Goal: Task Accomplishment & Management: Complete application form

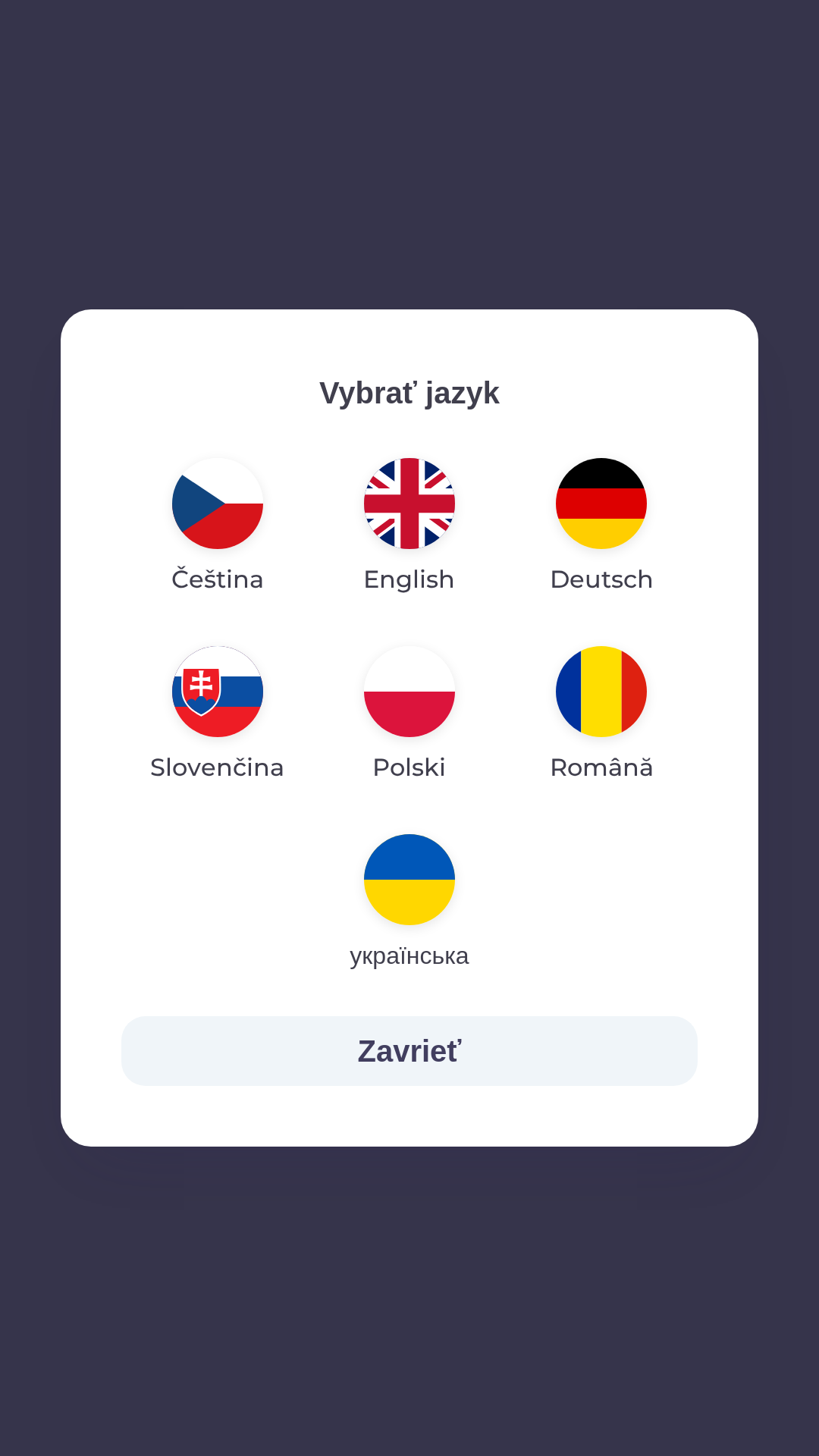
click at [412, 887] on img "button" at bounding box center [409, 879] width 91 height 91
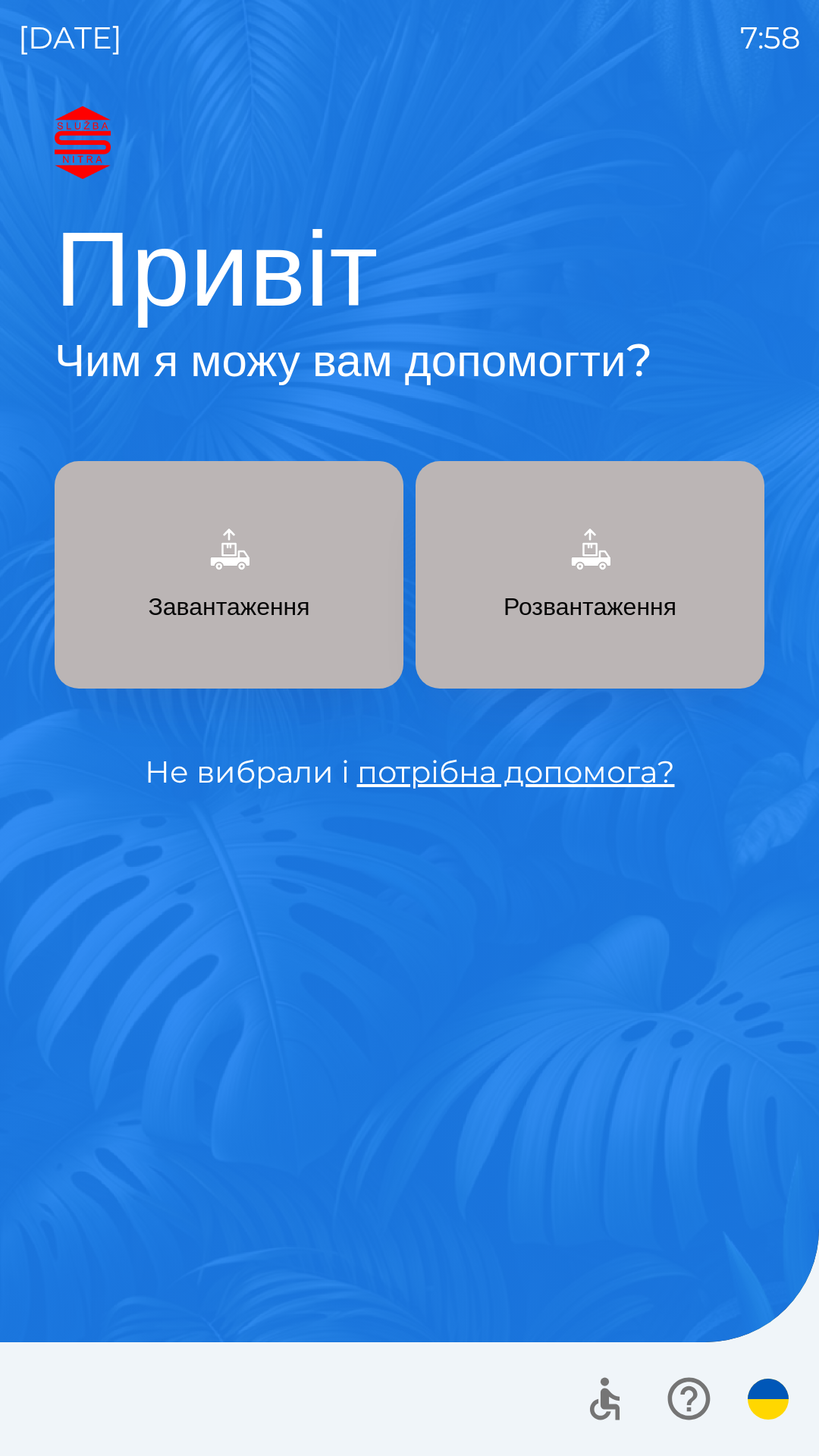
click at [235, 589] on p "Завантаження" at bounding box center [229, 606] width 162 height 36
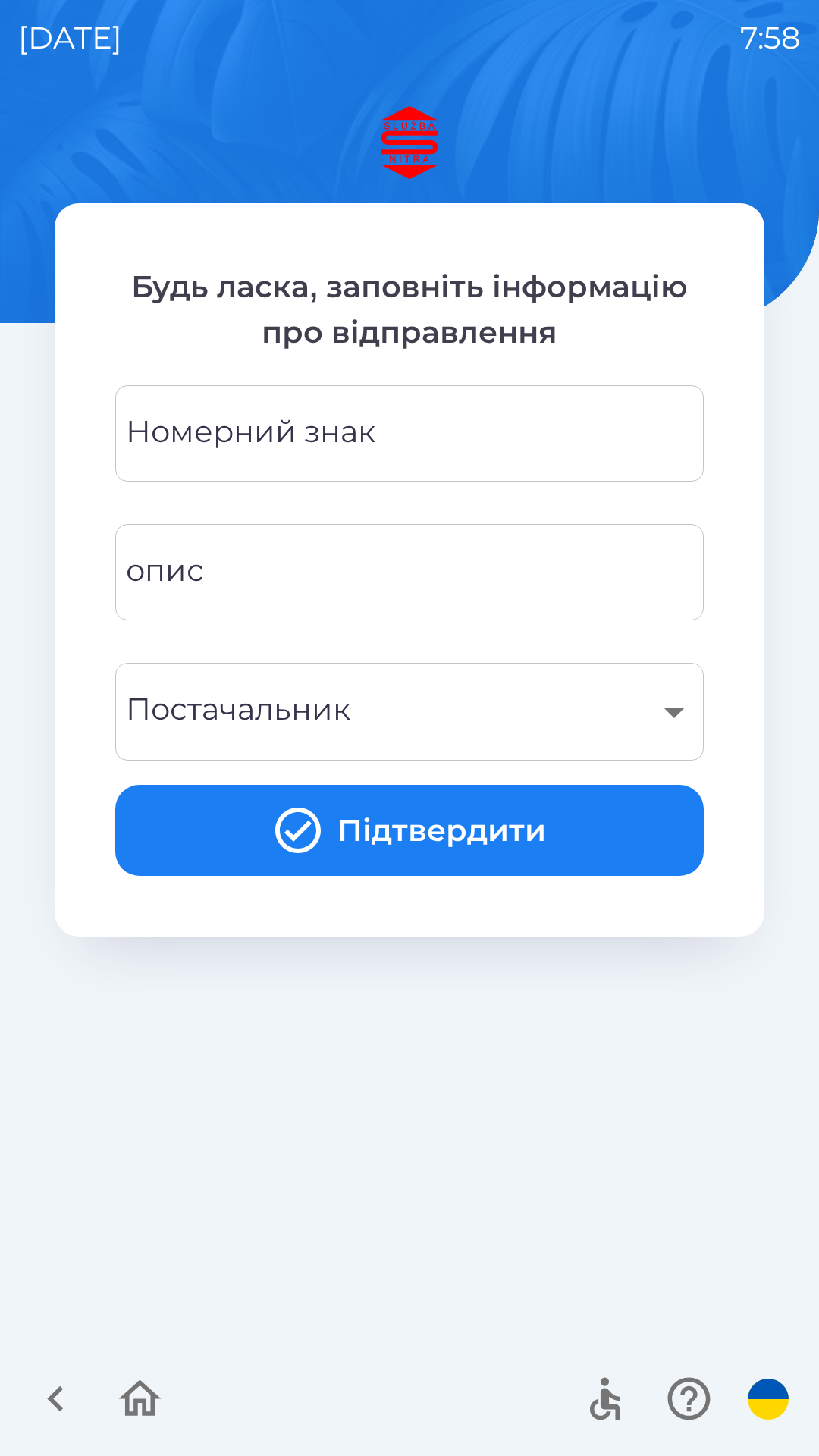
click at [357, 418] on div "Номерний знак Номерний знак" at bounding box center [409, 433] width 588 height 96
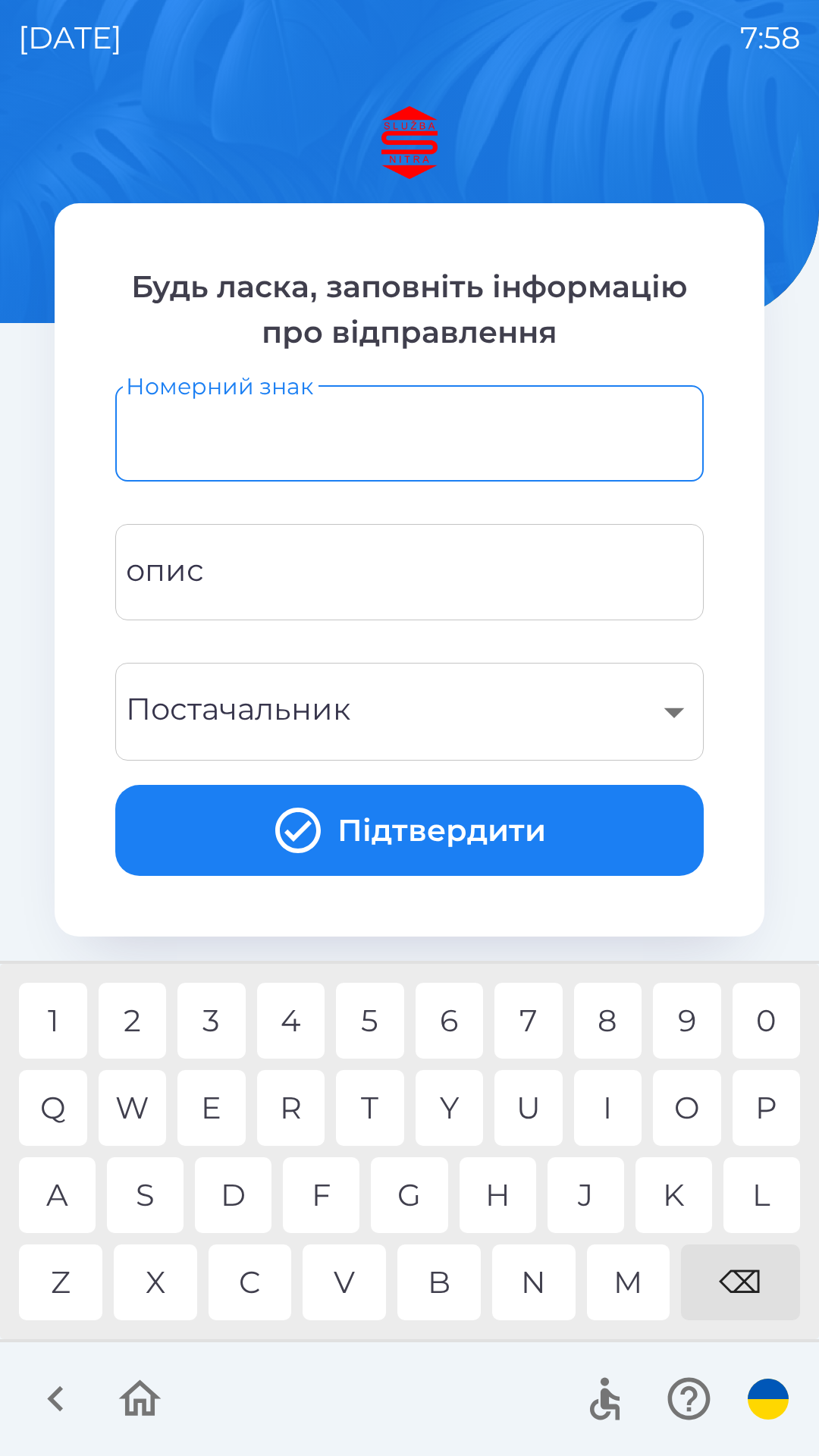
type input "*"
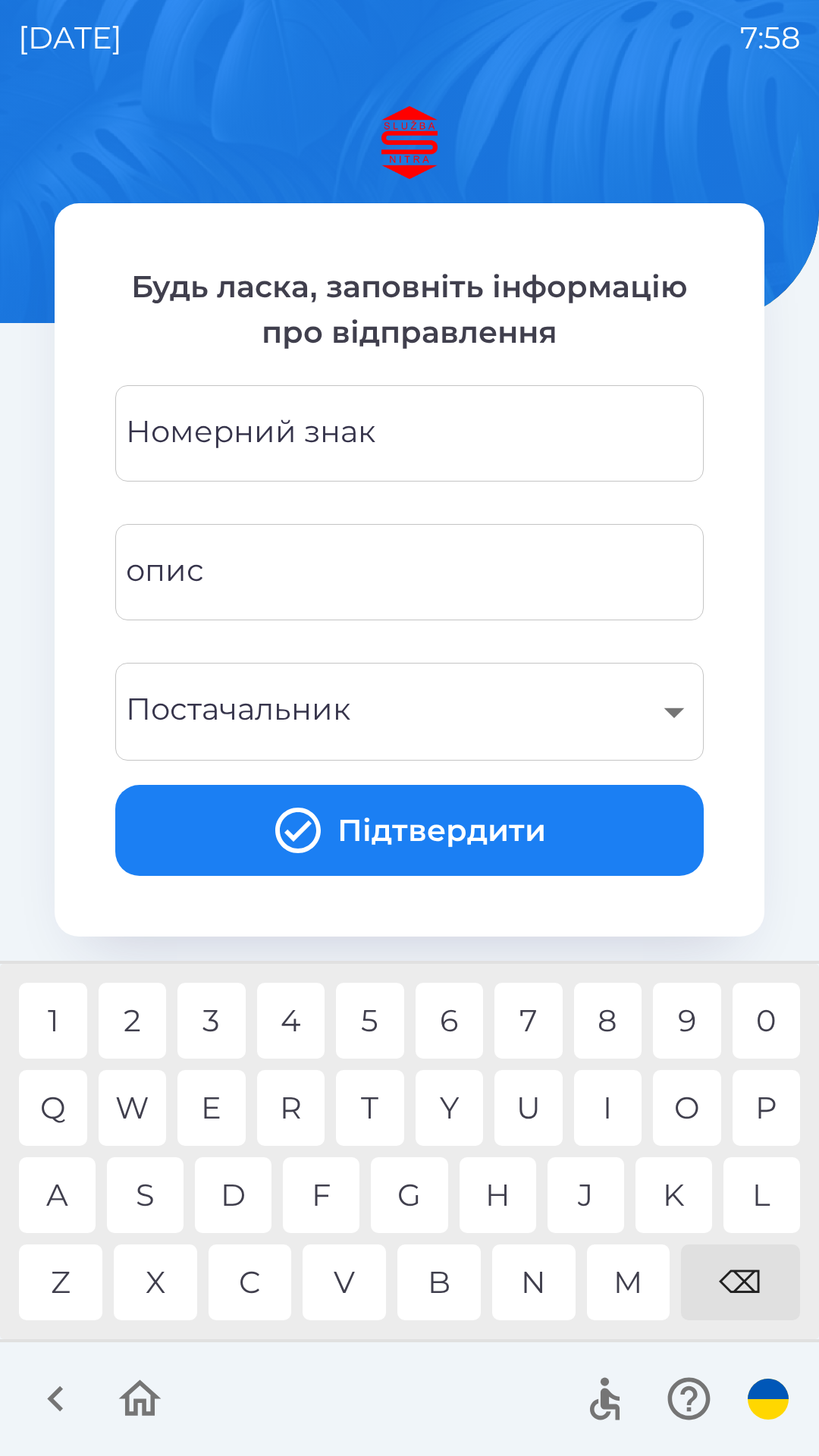
click at [744, 1280] on div "⌫" at bounding box center [741, 1282] width 119 height 76
click at [780, 1027] on div "0" at bounding box center [767, 1021] width 68 height 76
click at [139, 1020] on div "2" at bounding box center [132, 1021] width 68 height 76
type input "*******"
click at [308, 584] on input "опис" at bounding box center [409, 572] width 552 height 60
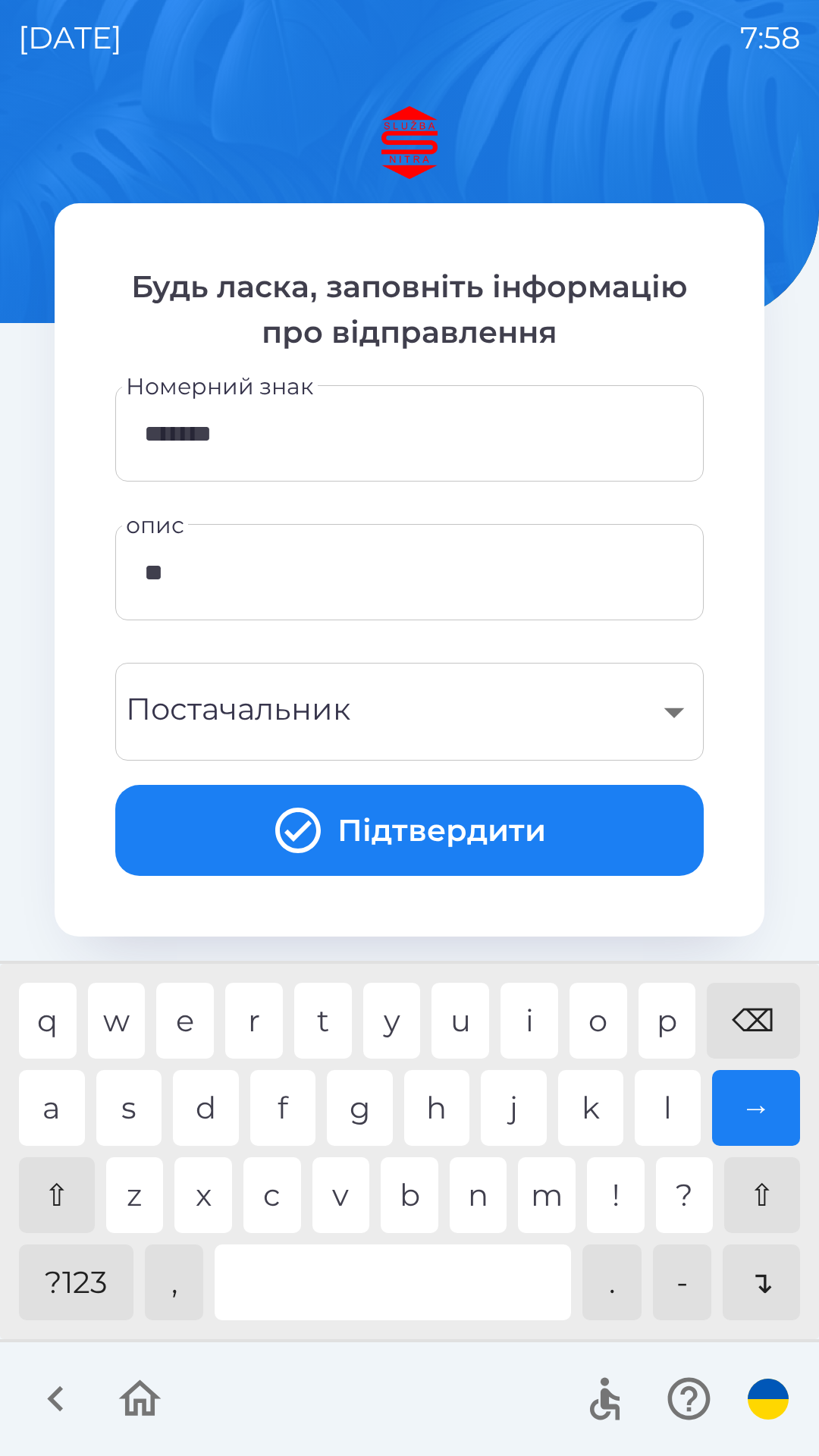
click at [177, 1021] on div "e" at bounding box center [185, 1021] width 58 height 76
click at [301, 1104] on div "f" at bounding box center [283, 1108] width 66 height 76
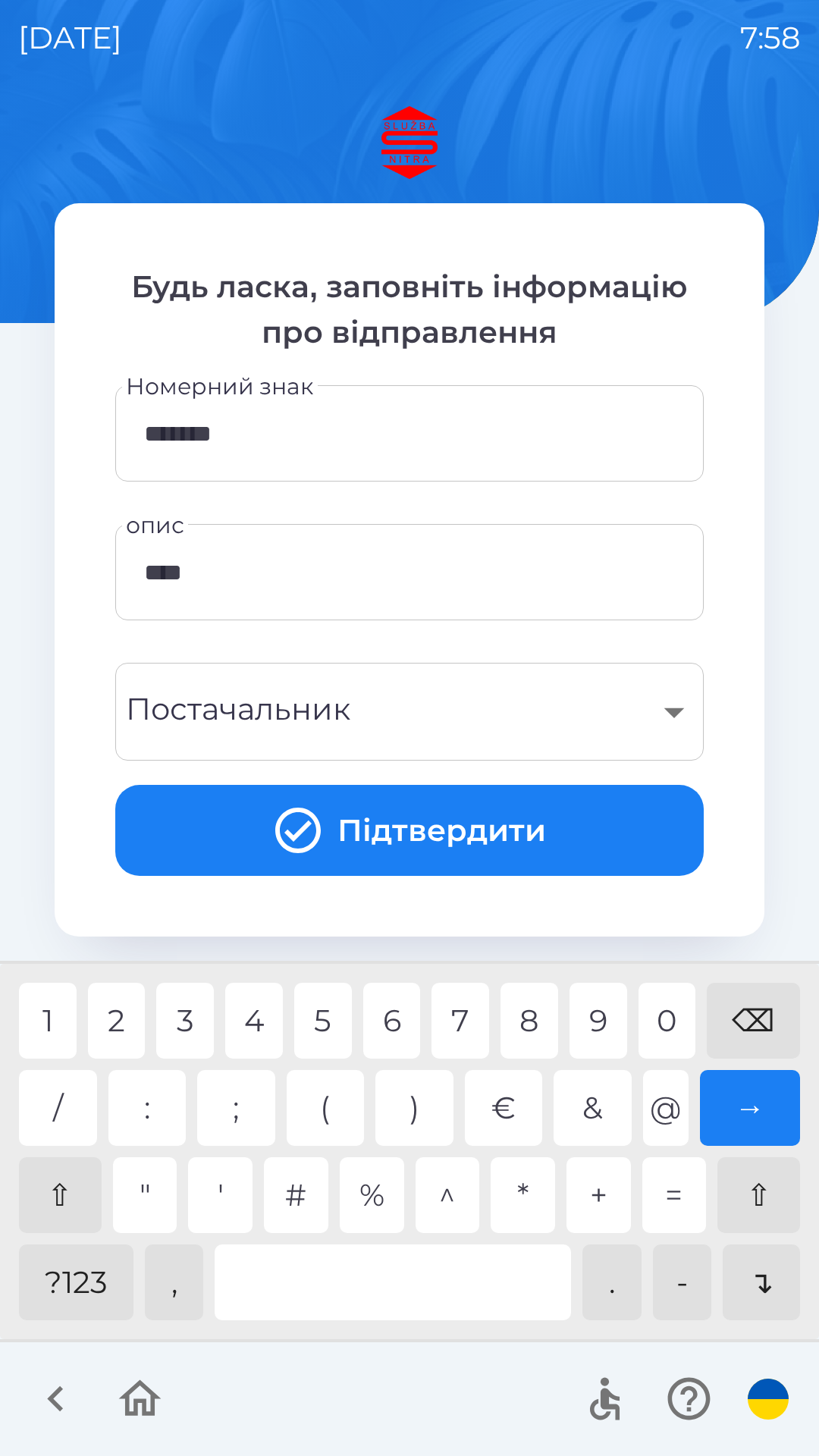
click at [68, 1281] on div "?123" at bounding box center [76, 1282] width 114 height 76
click at [114, 1030] on div "2" at bounding box center [117, 1021] width 58 height 76
click at [663, 1007] on div "0" at bounding box center [667, 1021] width 58 height 76
click at [54, 1010] on div "1" at bounding box center [48, 1021] width 58 height 76
click at [394, 1301] on div at bounding box center [393, 1282] width 357 height 76
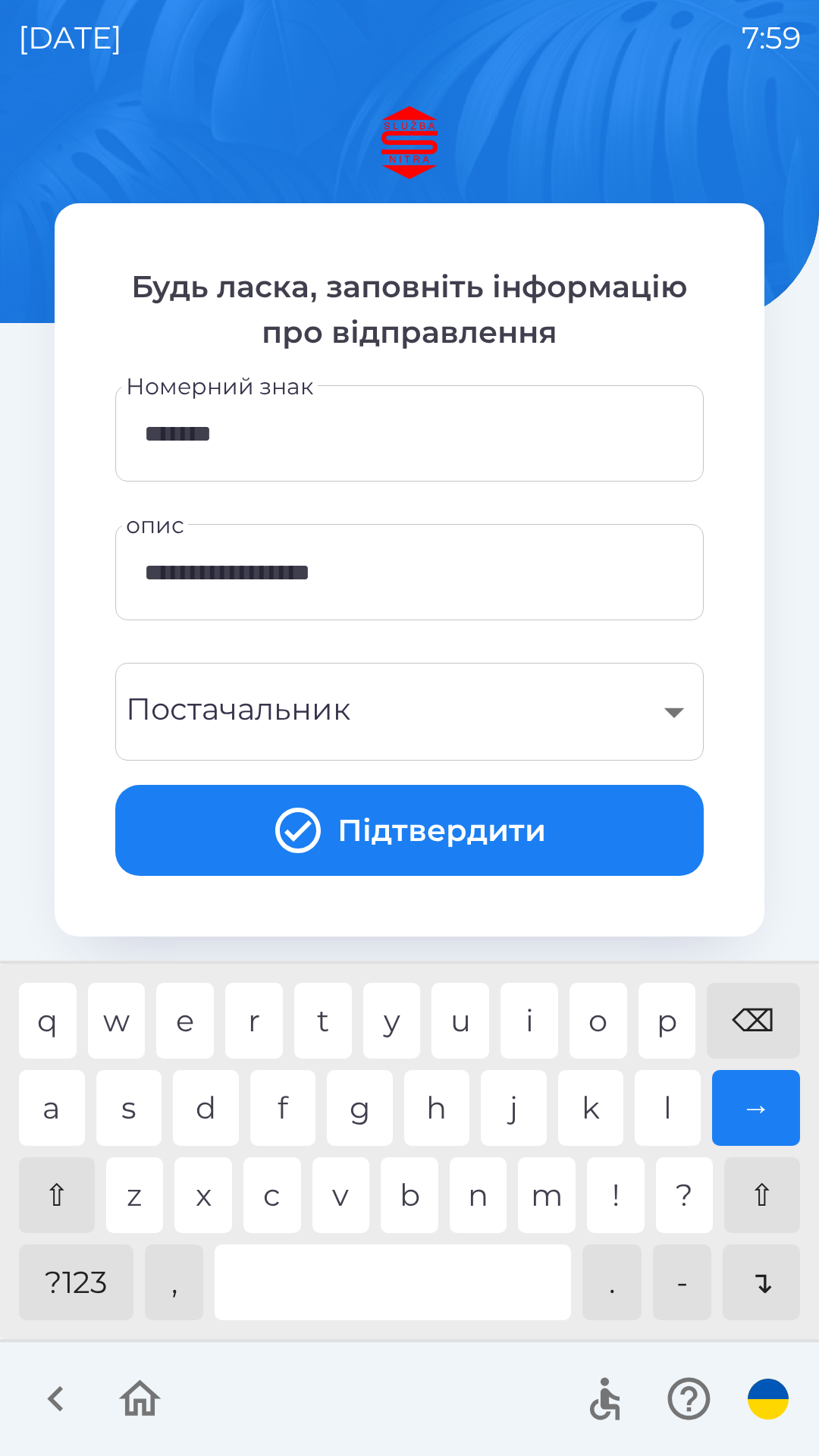
click at [185, 1278] on div "," at bounding box center [174, 1282] width 59 height 76
click at [297, 1256] on div at bounding box center [393, 1282] width 357 height 76
click at [198, 1114] on div "d" at bounding box center [205, 1108] width 66 height 76
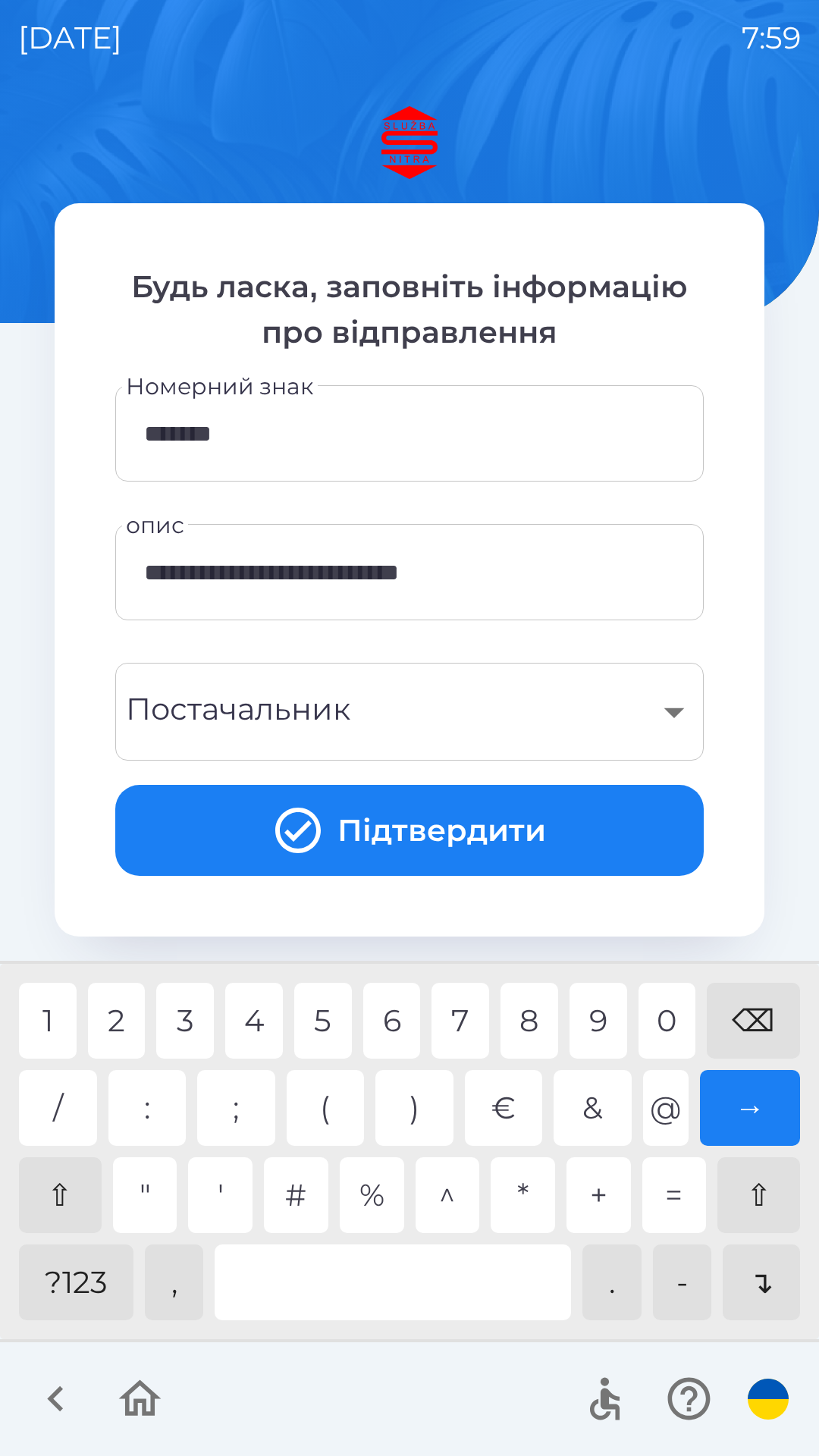
click at [67, 1007] on div "1" at bounding box center [48, 1021] width 58 height 76
click at [136, 1013] on div "2" at bounding box center [117, 1021] width 58 height 76
click at [672, 1022] on div "0" at bounding box center [667, 1021] width 58 height 76
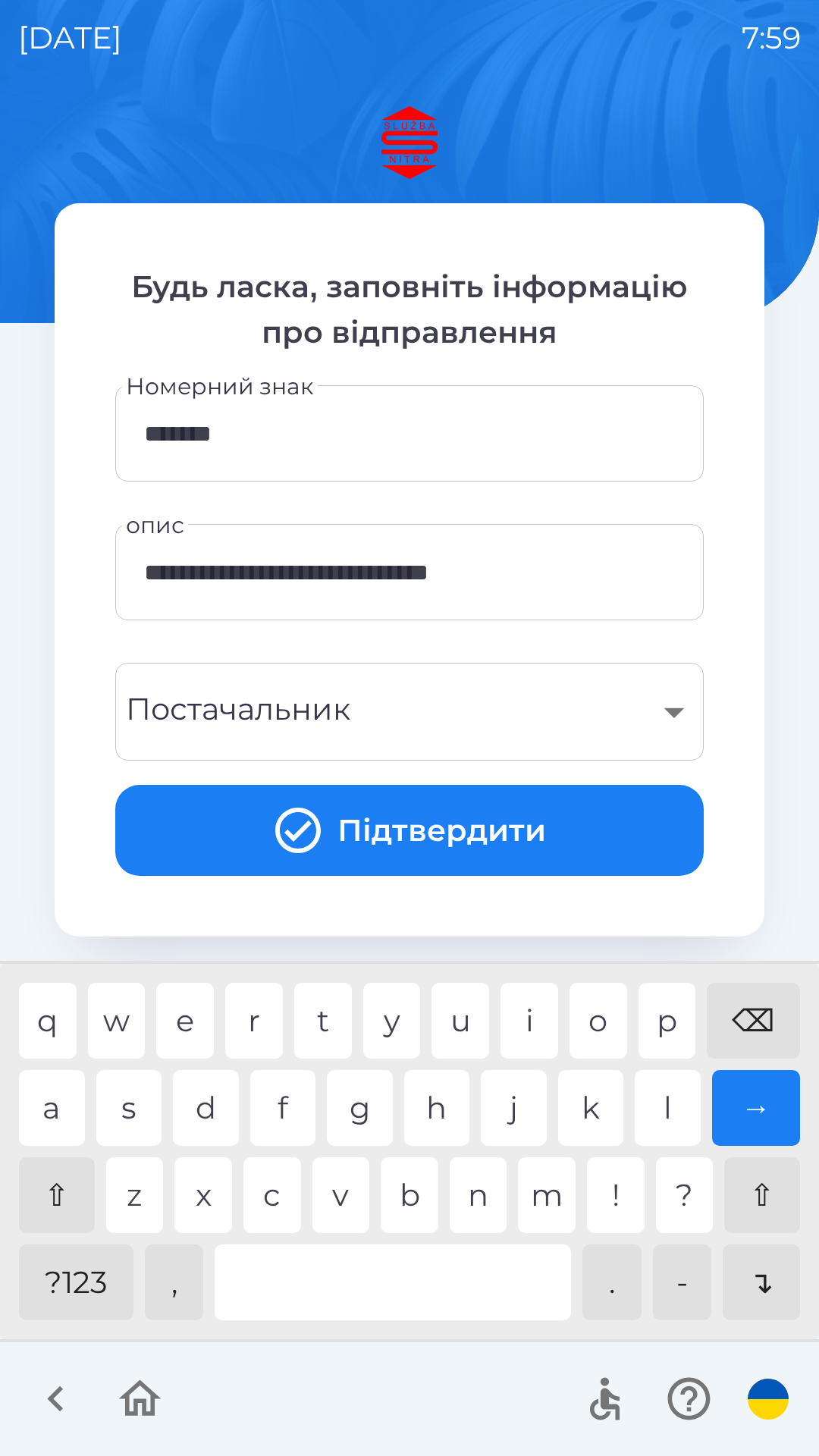
click at [205, 1202] on div "x" at bounding box center [203, 1195] width 58 height 76
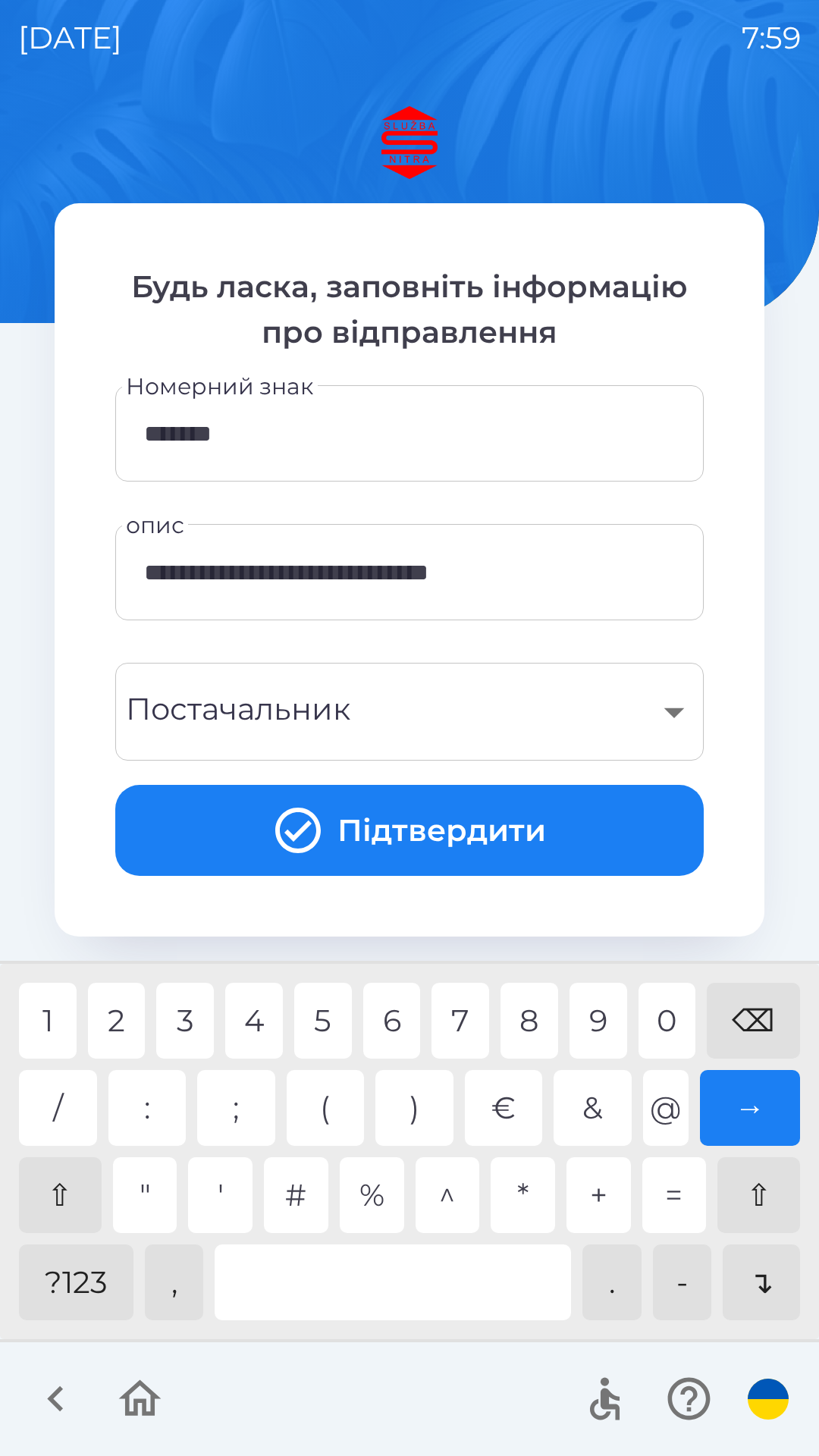
click at [75, 1271] on div "?123" at bounding box center [76, 1282] width 114 height 76
click at [51, 1023] on div "1" at bounding box center [48, 1021] width 58 height 76
click at [689, 1018] on div "0" at bounding box center [667, 1021] width 58 height 76
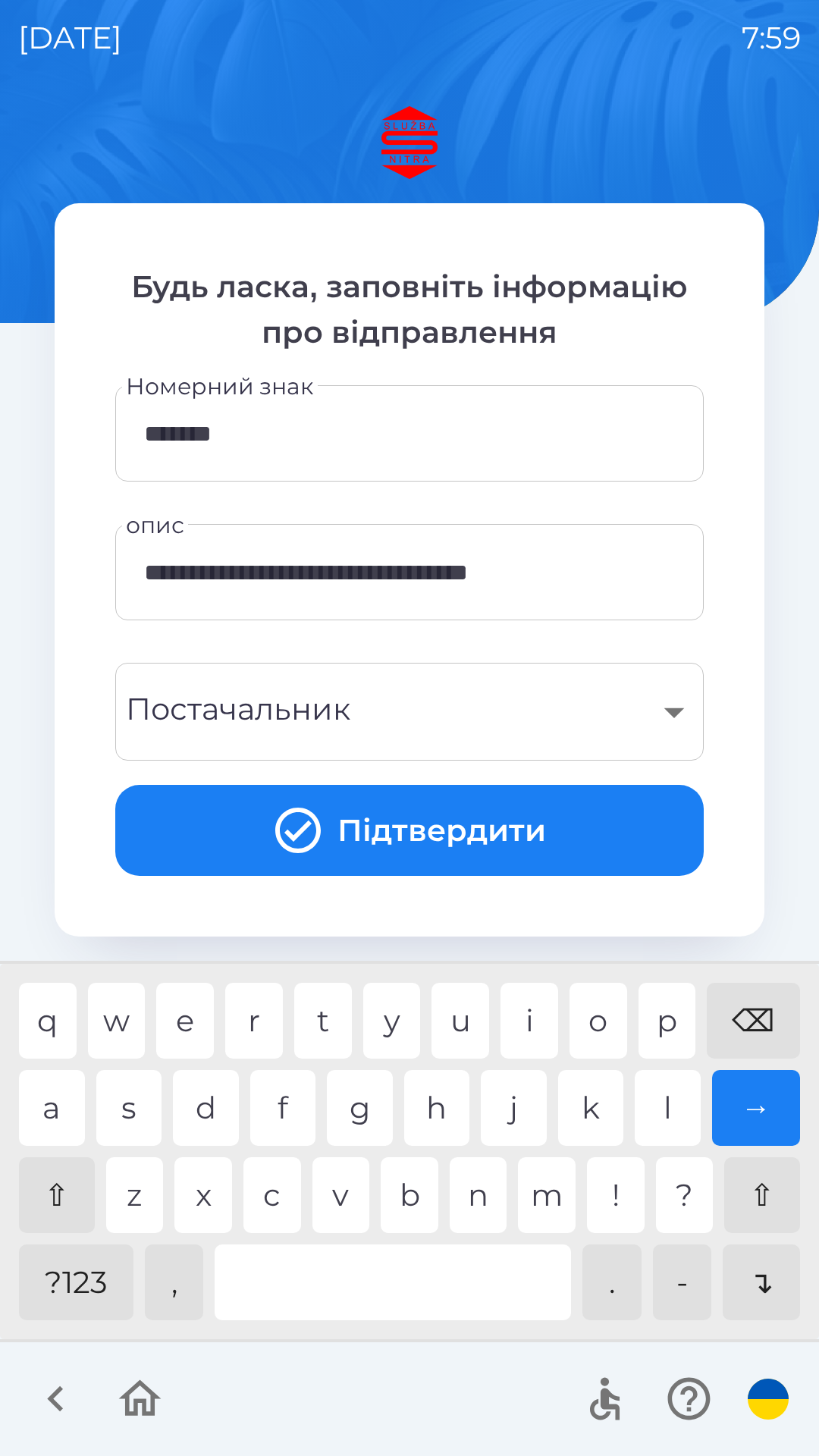
click at [218, 1178] on div "x" at bounding box center [203, 1195] width 58 height 76
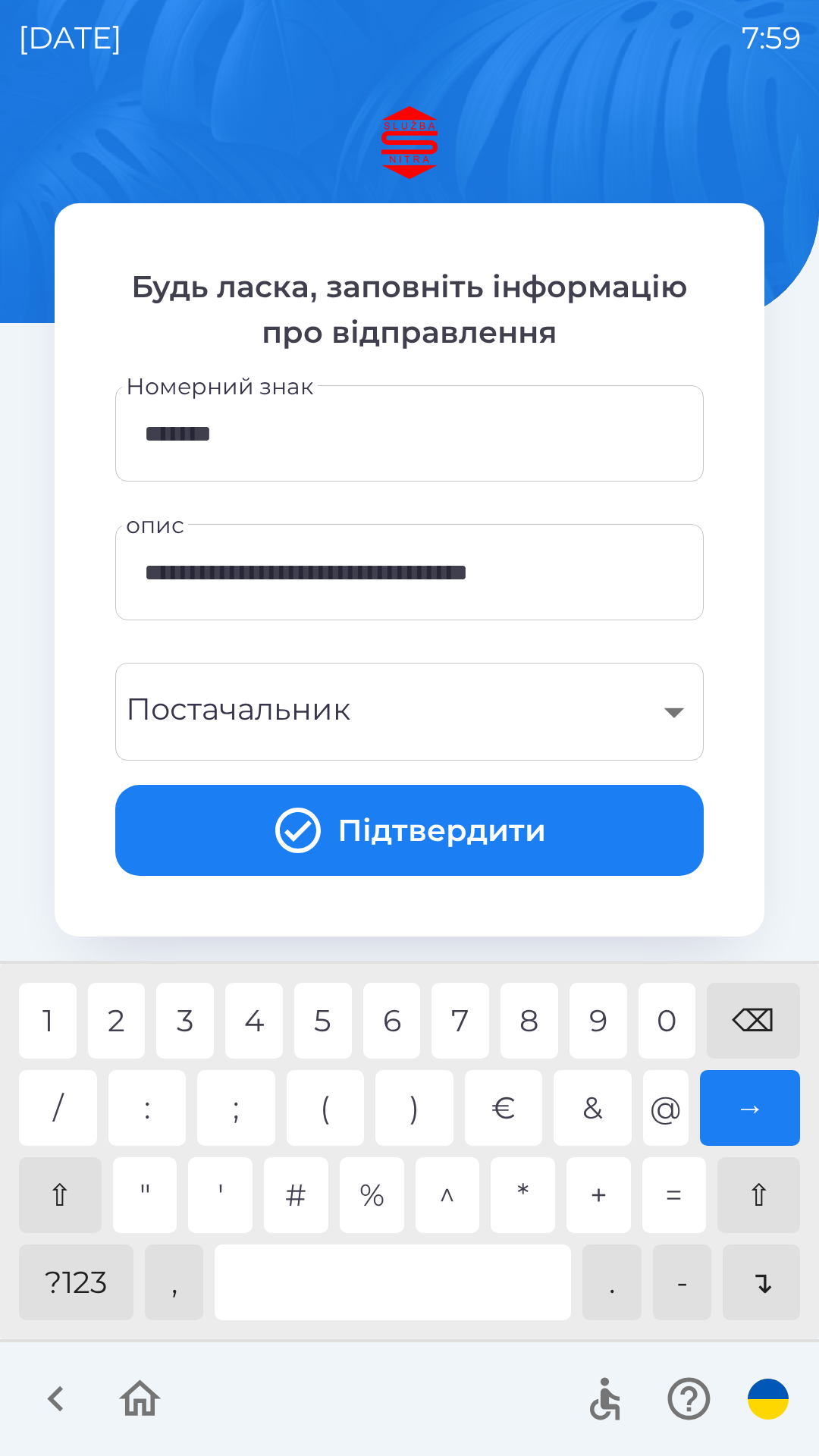
click at [81, 1296] on div "?123" at bounding box center [76, 1282] width 114 height 76
click at [668, 1014] on div "0" at bounding box center [667, 1021] width 58 height 76
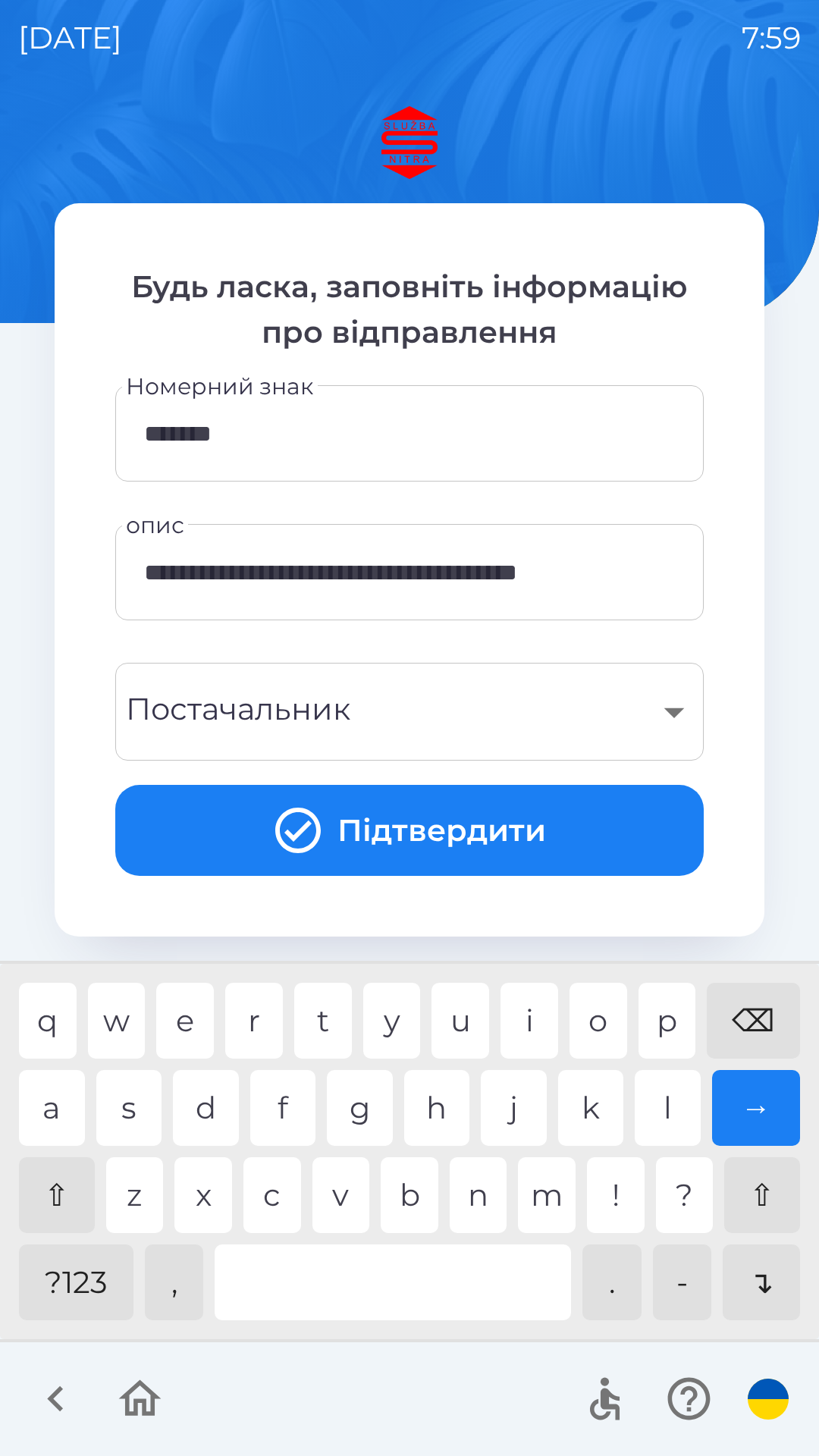
click at [323, 1287] on div at bounding box center [393, 1282] width 357 height 76
click at [337, 1183] on div "v" at bounding box center [341, 1195] width 58 height 76
click at [440, 1110] on div "h" at bounding box center [437, 1108] width 66 height 76
click at [334, 1281] on div at bounding box center [393, 1282] width 357 height 76
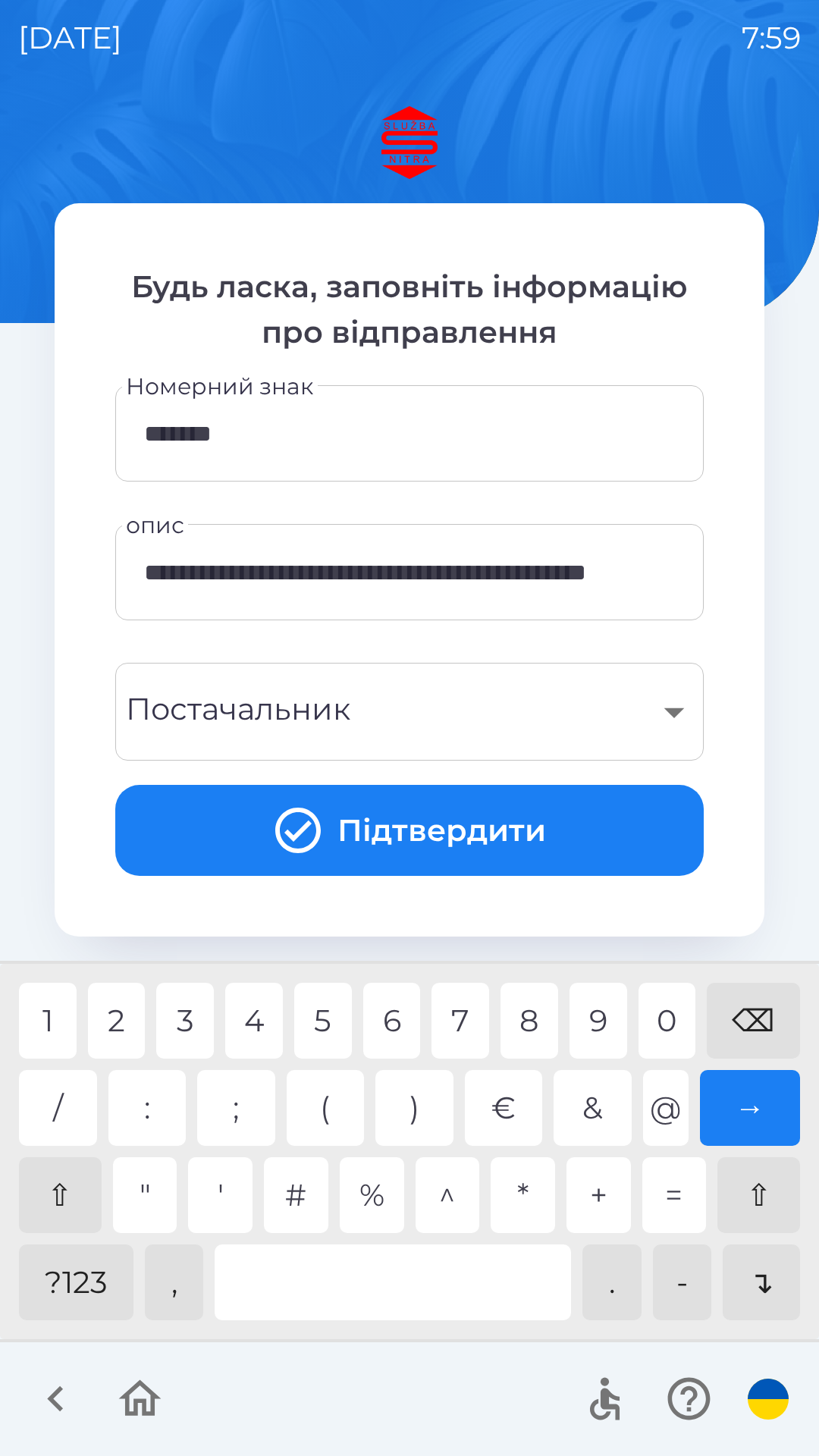
type input "**********"
click at [656, 1003] on div "0" at bounding box center [667, 1021] width 58 height 76
click at [571, 698] on div "​" at bounding box center [409, 711] width 552 height 61
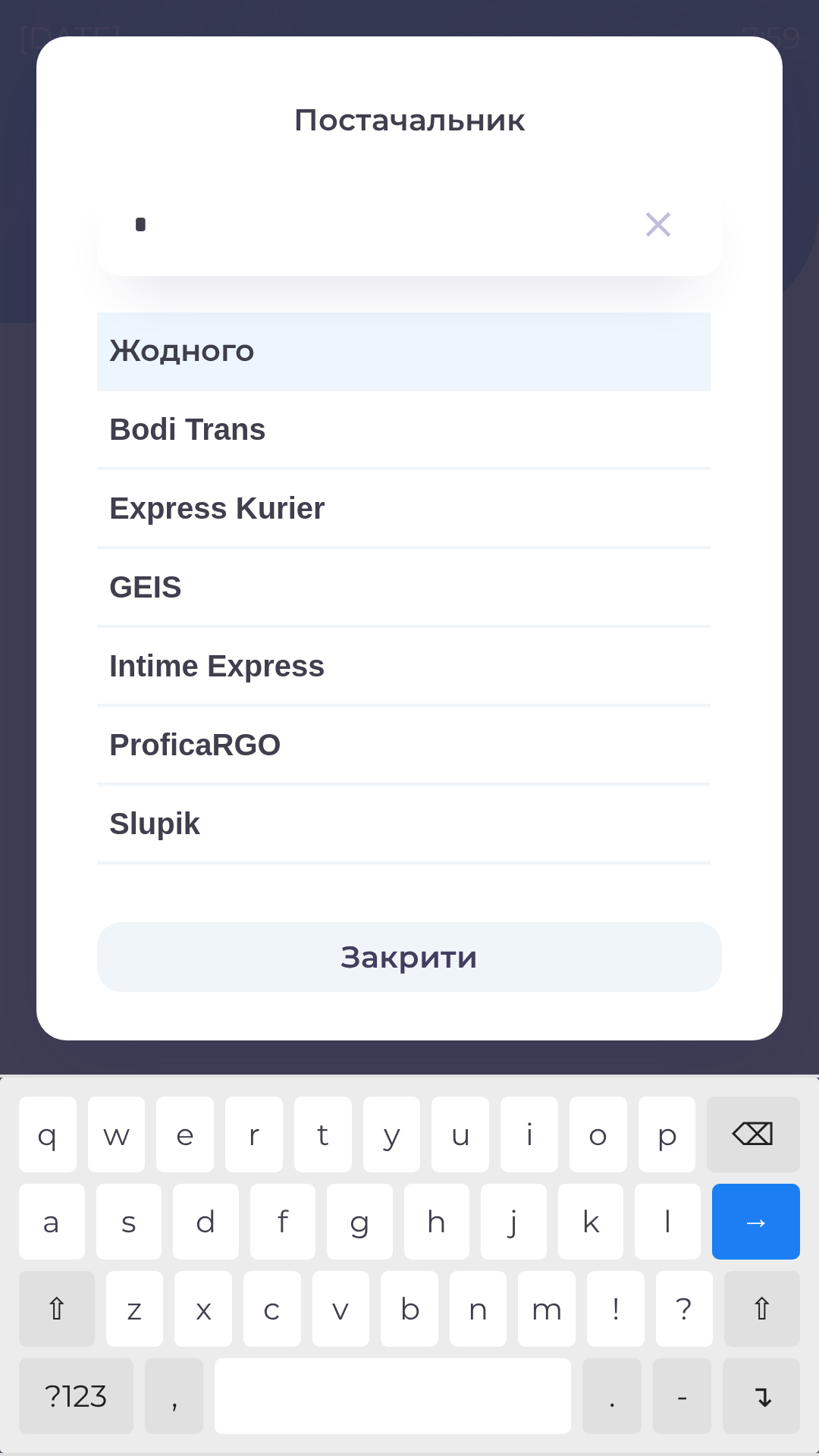
type input "**"
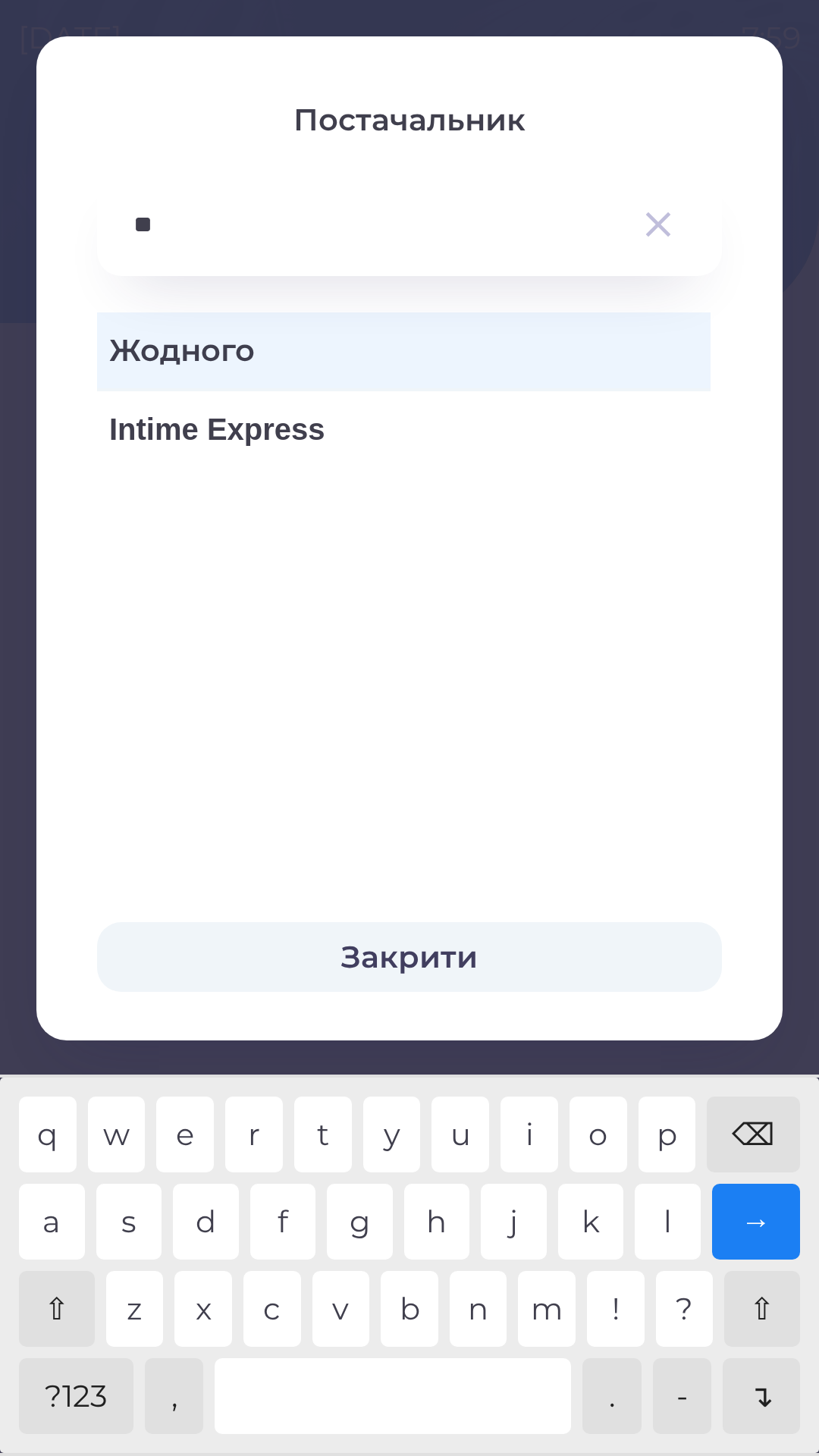
click at [482, 1317] on div "n" at bounding box center [478, 1309] width 58 height 76
click at [339, 421] on span "Intime Express" at bounding box center [404, 429] width 589 height 45
type input "***"
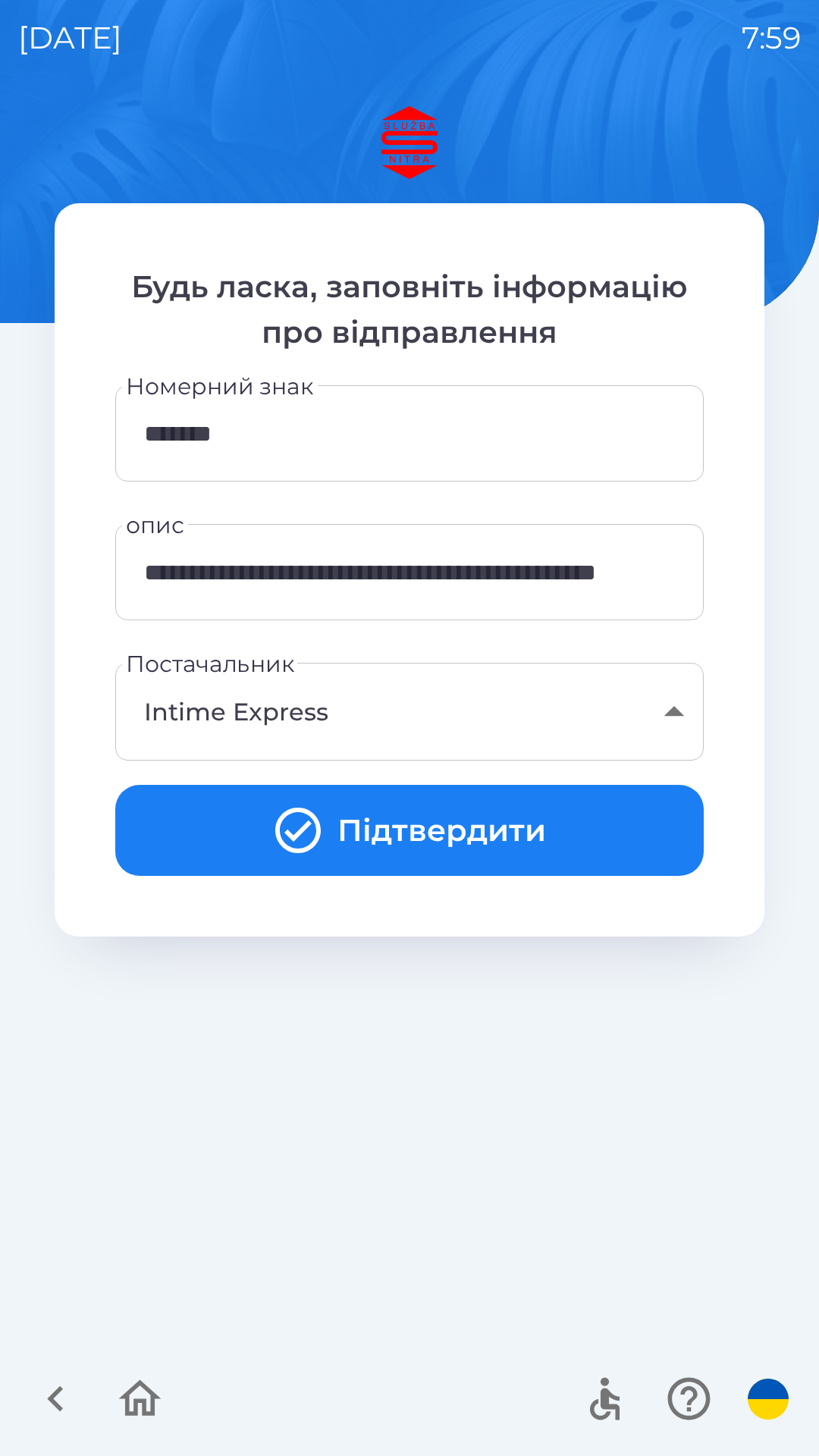
click at [414, 827] on button "Підтвердити" at bounding box center [409, 830] width 588 height 91
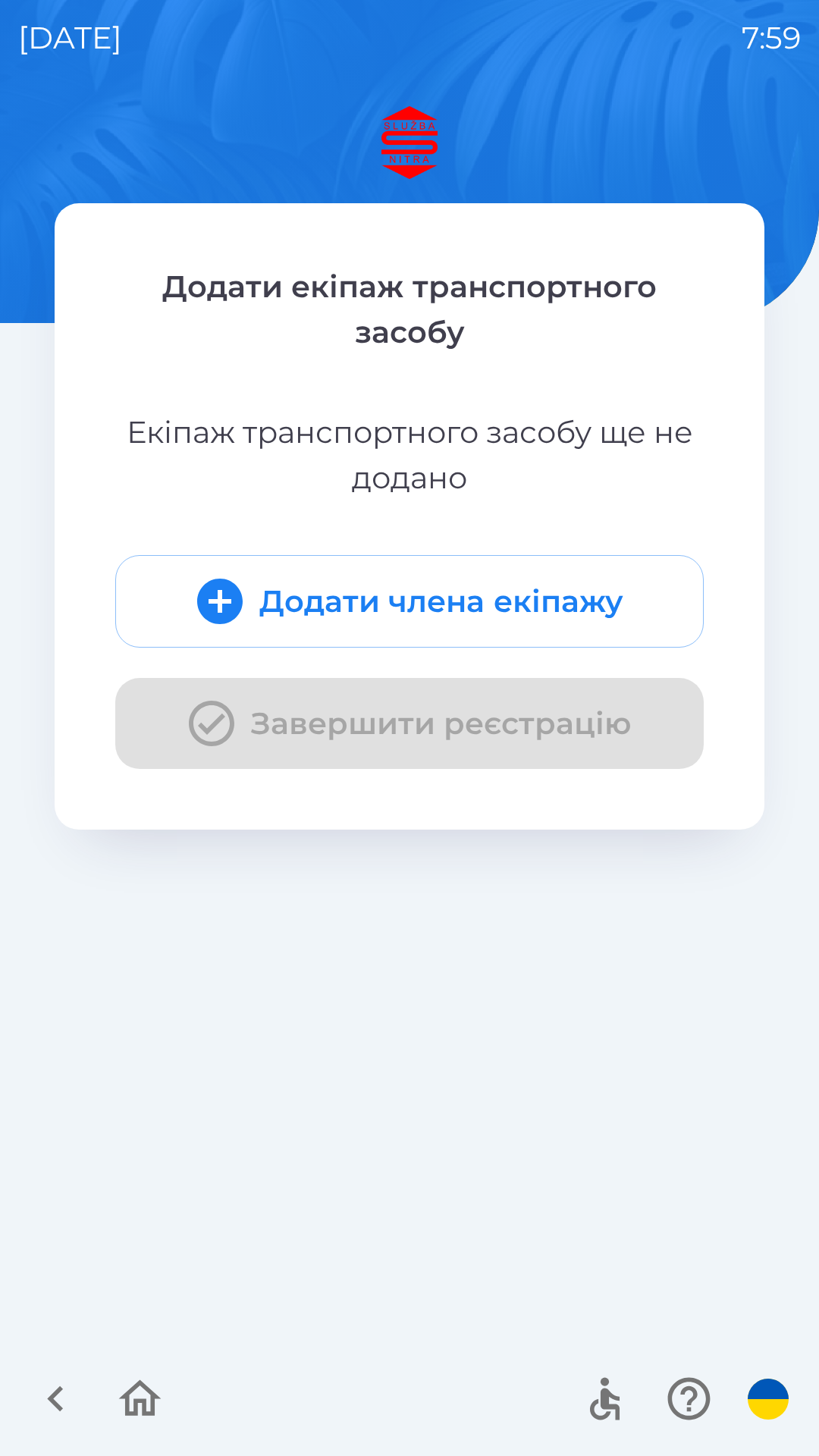
click at [445, 573] on button "Додати члена екіпажу" at bounding box center [409, 601] width 588 height 93
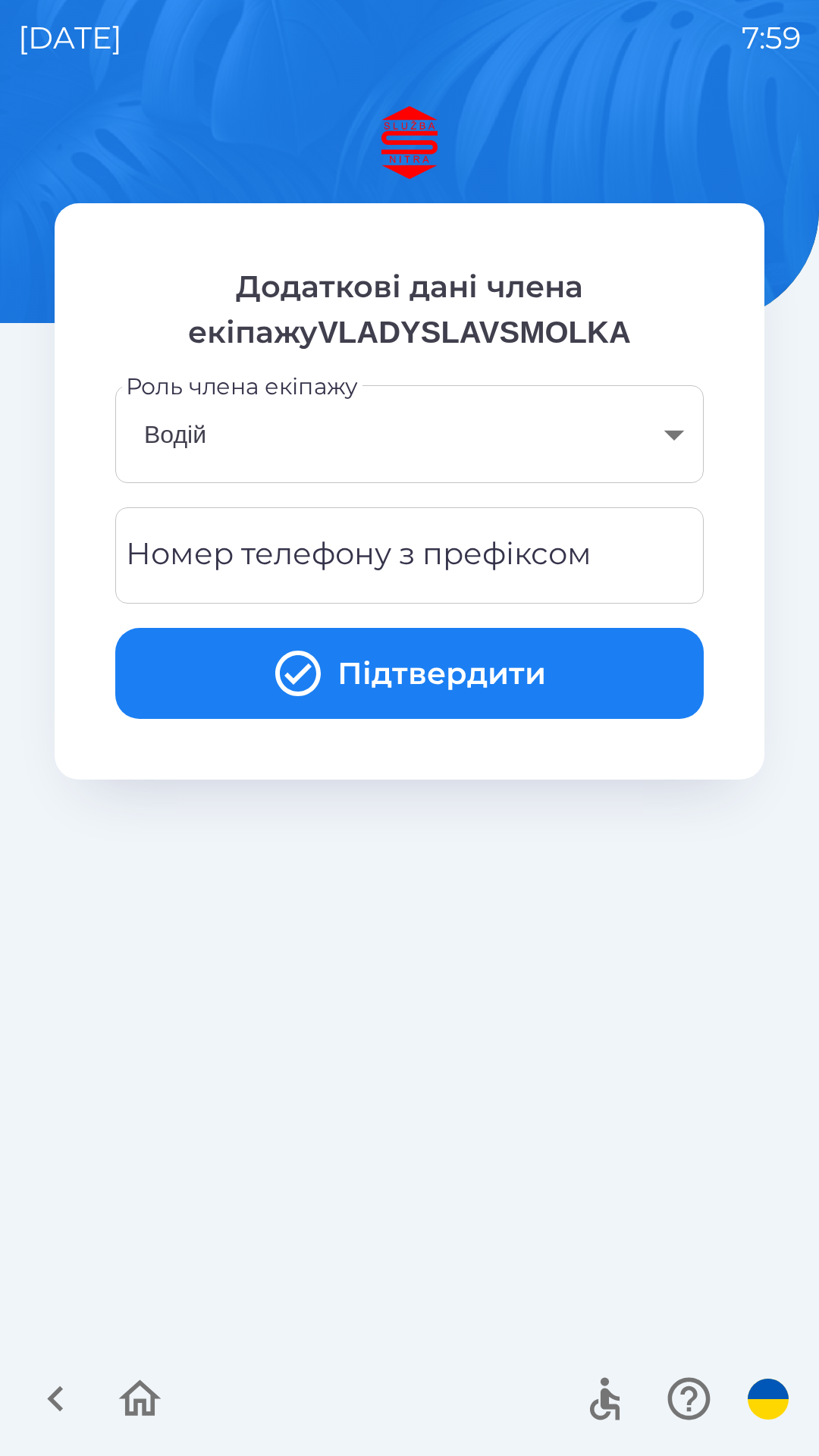
click at [358, 545] on div "Номер телефону з префіксом Номер телефону з префіксом" at bounding box center [409, 555] width 588 height 96
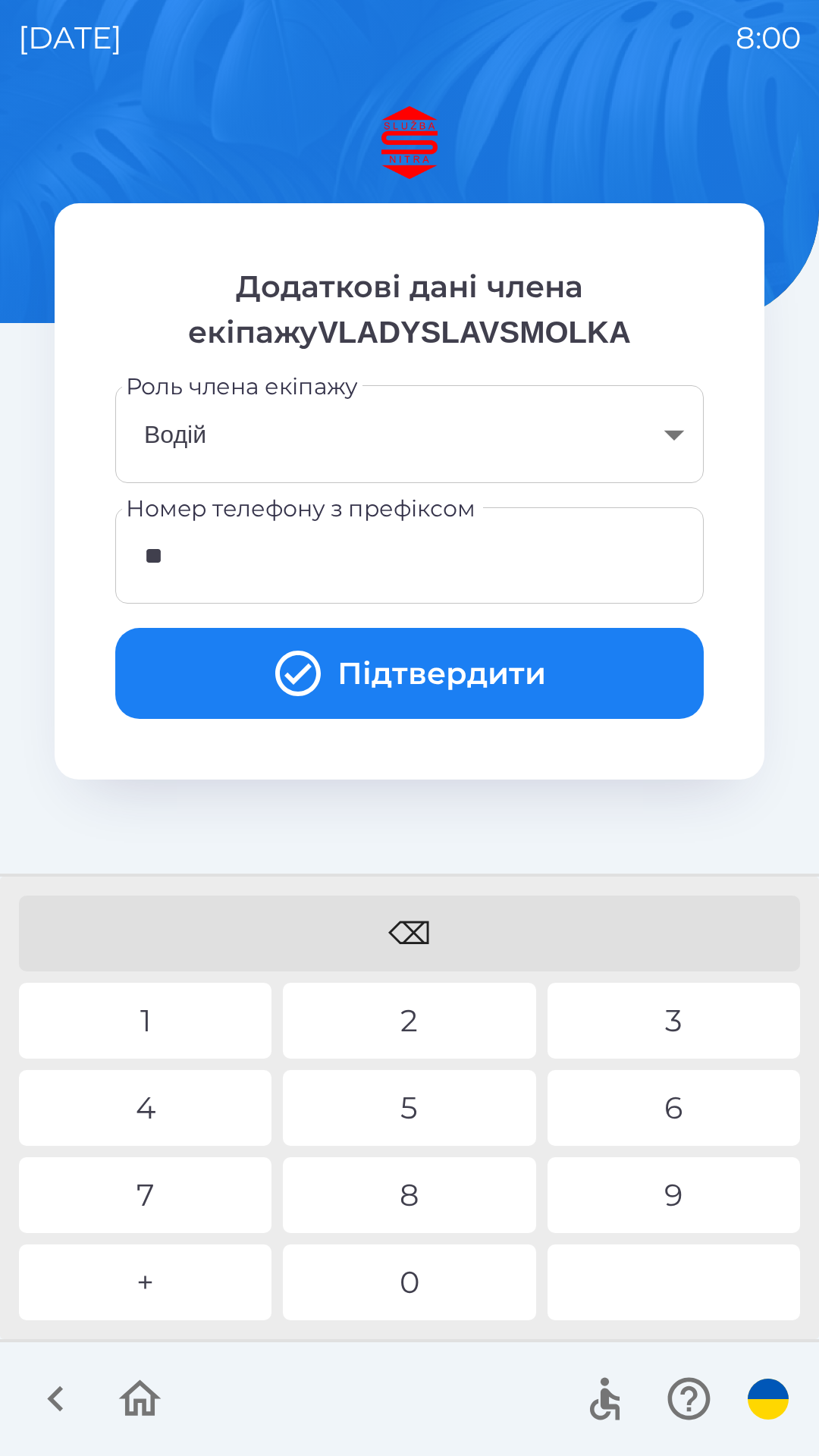
click at [167, 1117] on div "4" at bounding box center [145, 1108] width 253 height 76
click at [371, 1028] on div "2" at bounding box center [409, 1021] width 253 height 76
click at [181, 1031] on div "1" at bounding box center [145, 1021] width 253 height 76
click at [653, 1190] on div "9" at bounding box center [674, 1195] width 253 height 76
click at [204, 1204] on div "7" at bounding box center [145, 1195] width 253 height 76
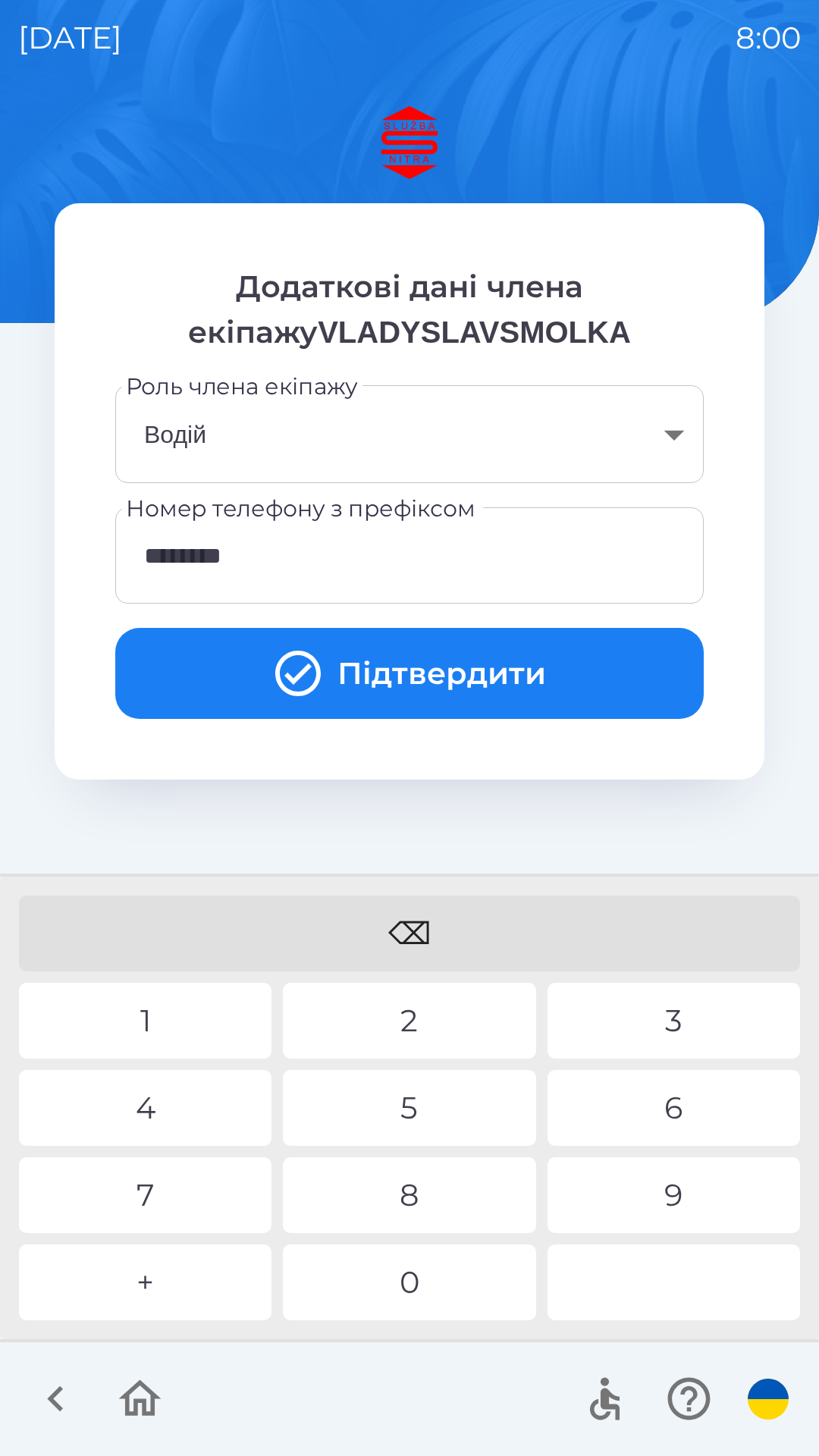
click at [399, 1281] on div "0" at bounding box center [409, 1282] width 253 height 76
click at [654, 996] on div "3" at bounding box center [674, 1021] width 253 height 76
click at [397, 1098] on div "5" at bounding box center [409, 1108] width 253 height 76
type input "**********"
click at [665, 1013] on div "3" at bounding box center [674, 1021] width 253 height 76
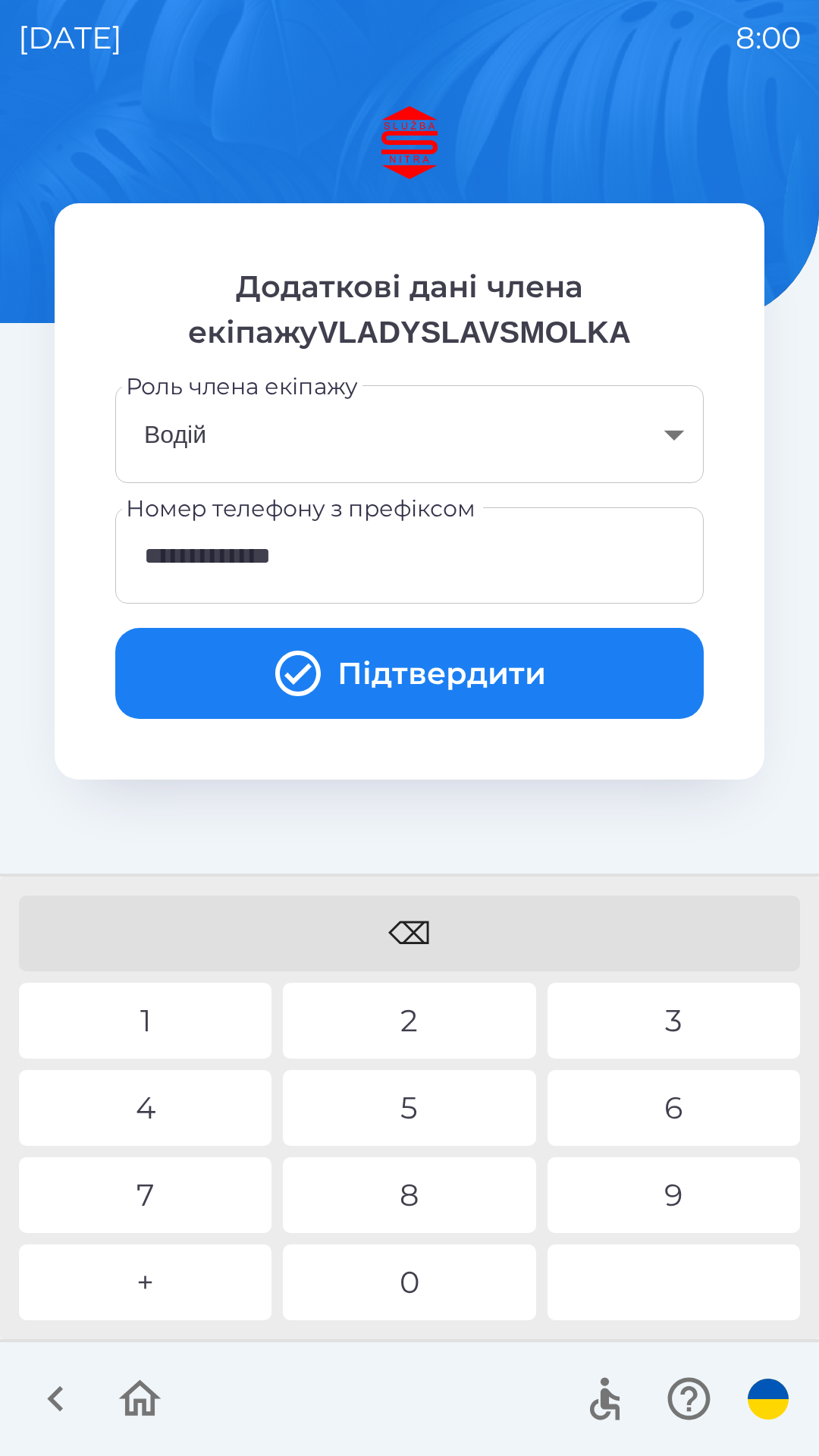
click at [445, 654] on button "Підтвердити" at bounding box center [409, 673] width 588 height 91
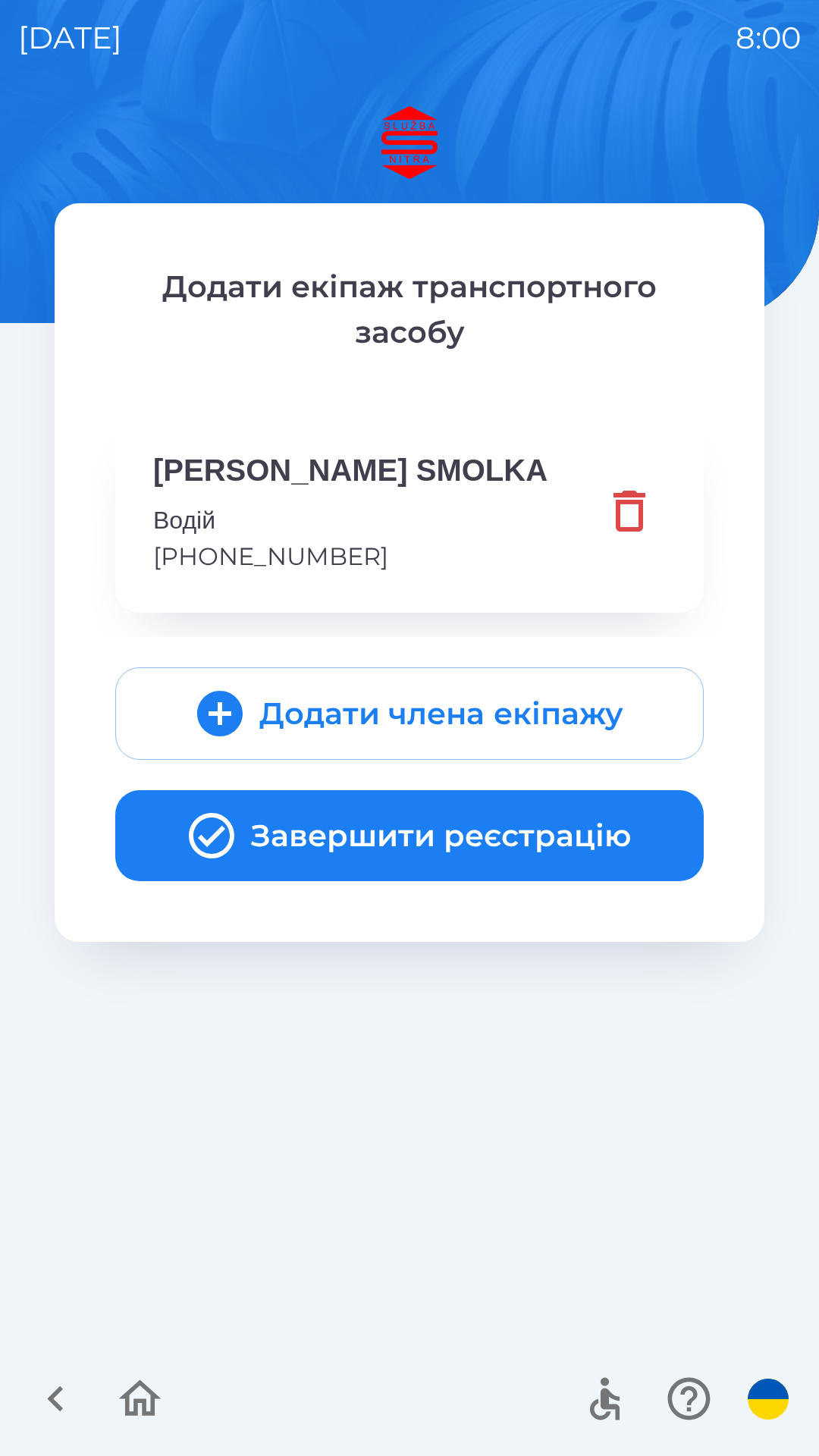
click at [441, 831] on button "Завершити реєстрацію" at bounding box center [409, 835] width 588 height 91
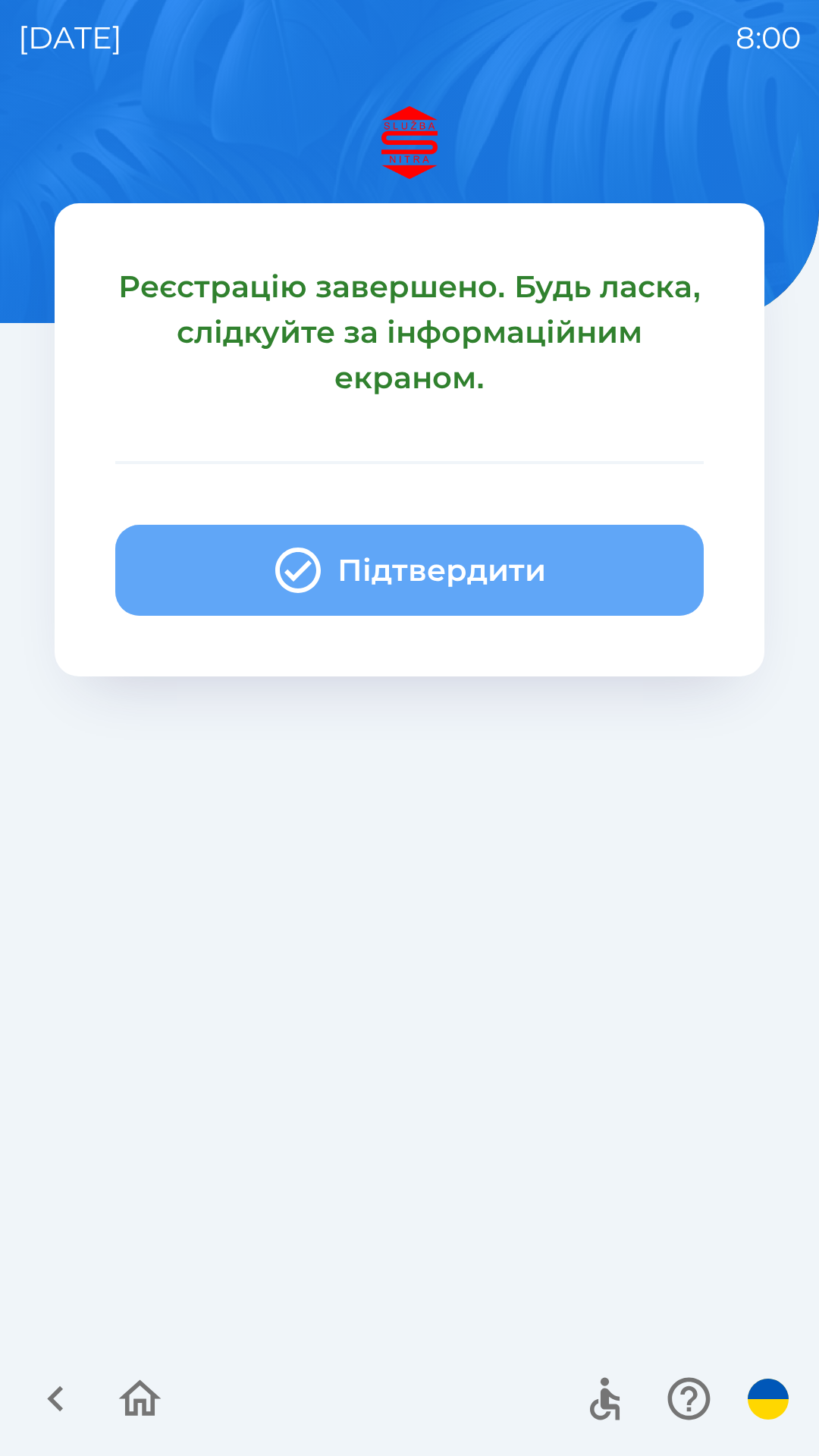
click at [380, 555] on button "Підтвердити" at bounding box center [409, 570] width 588 height 91
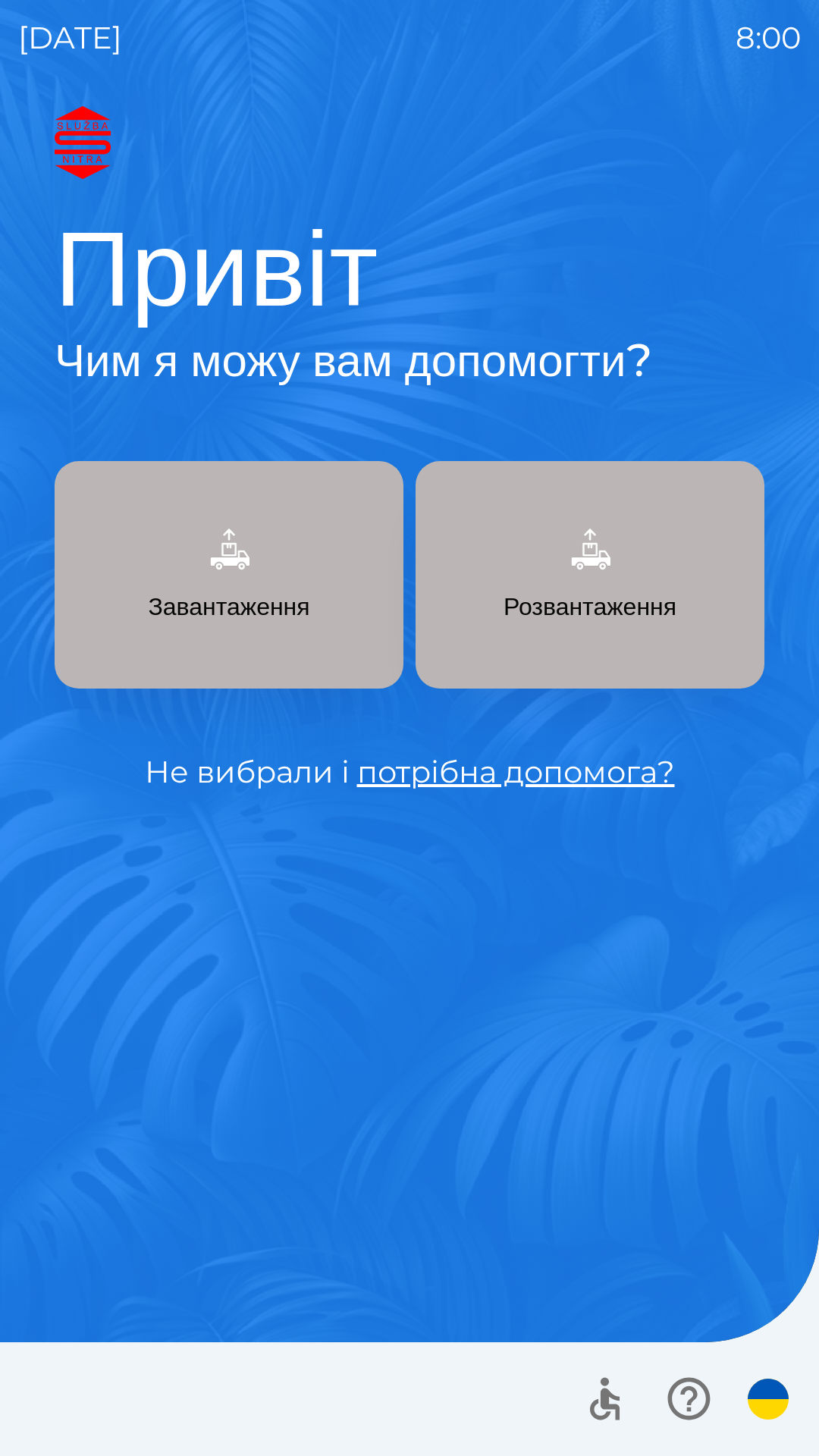
click at [769, 1424] on button "button" at bounding box center [767, 1398] width 53 height 53
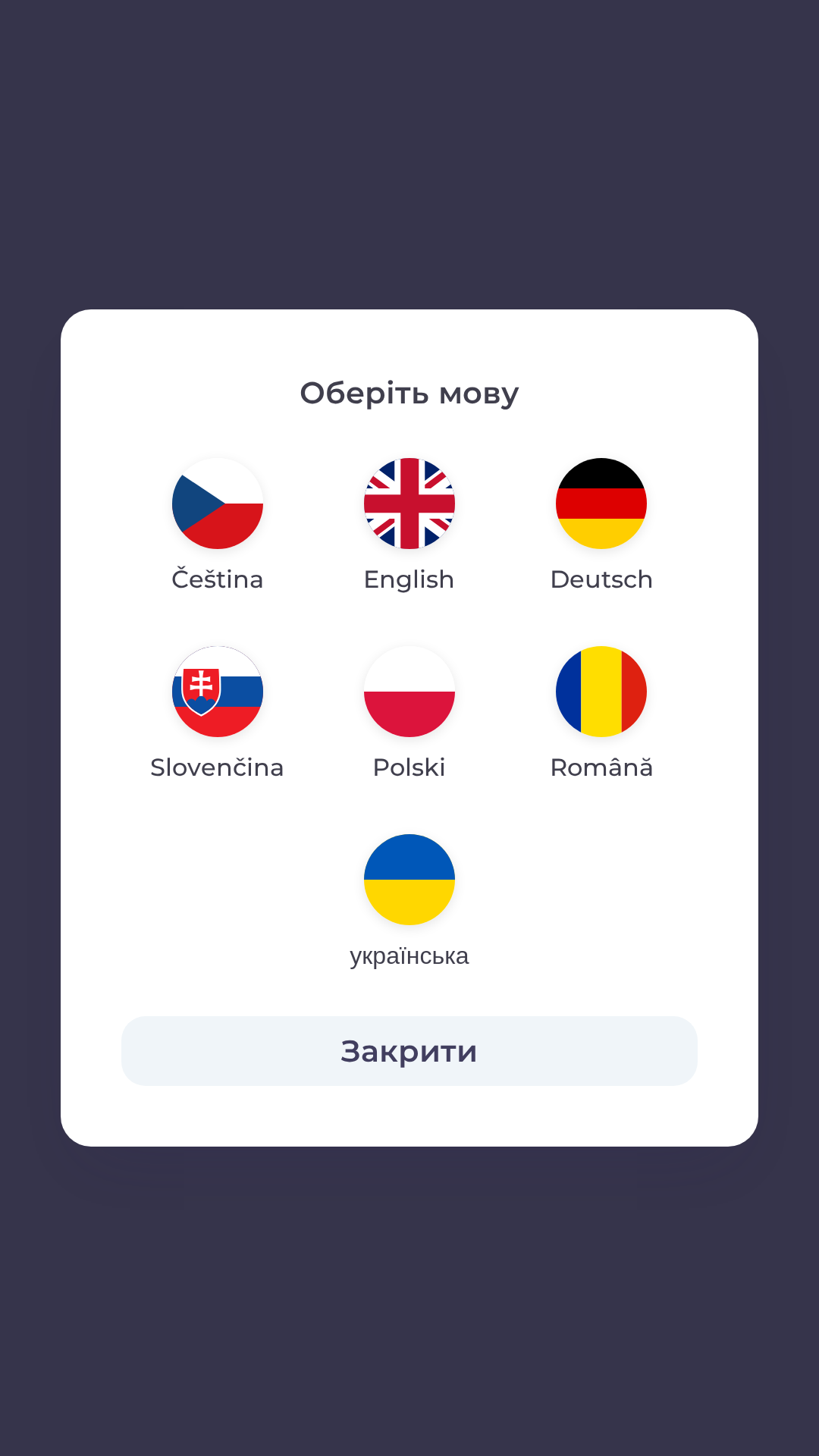
click at [767, 1399] on div "Оберіть мову Čeština English Deutsch Slovenčina [PERSON_NAME] українська Закрити" at bounding box center [409, 728] width 819 height 1456
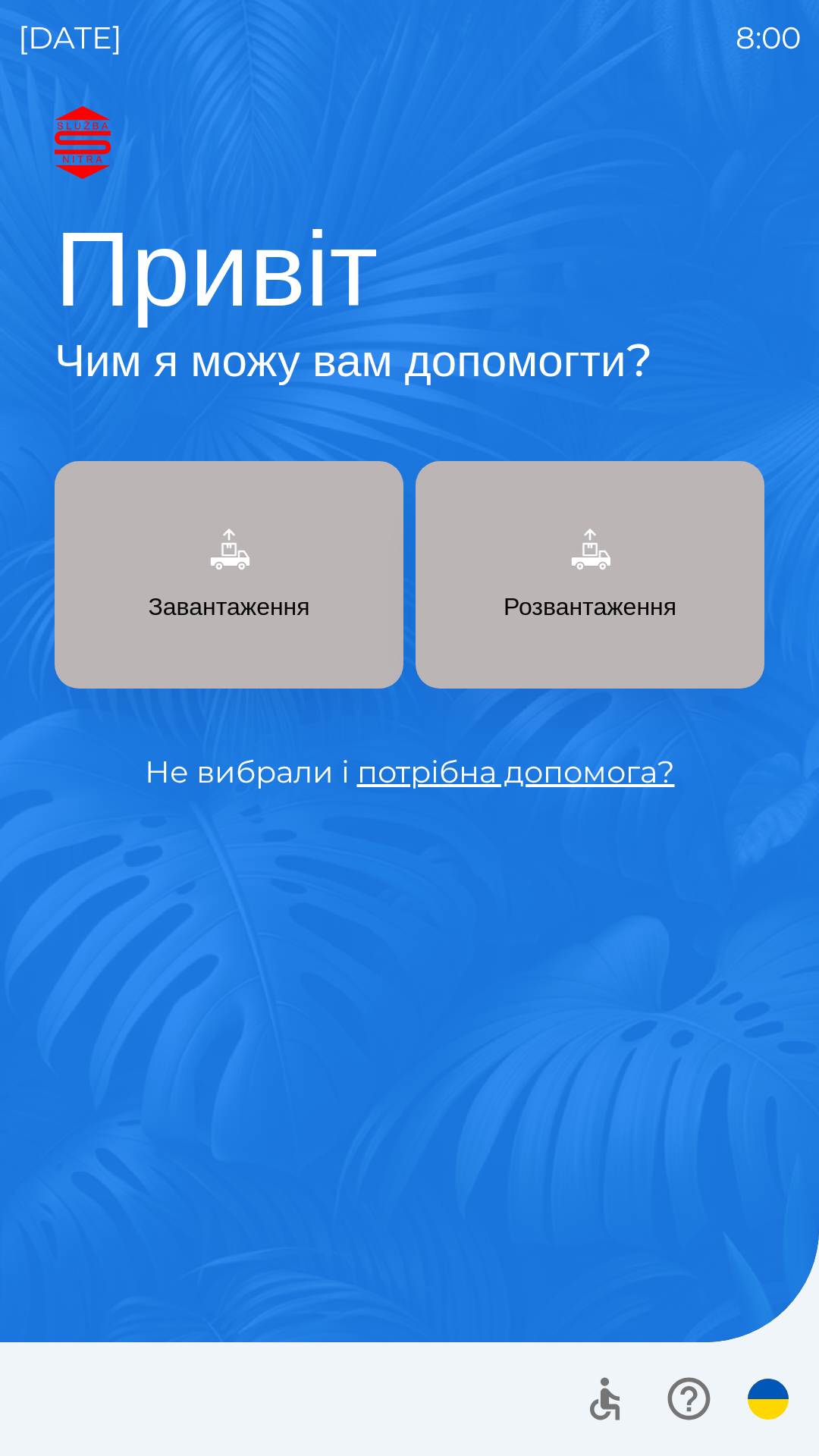
click at [762, 1383] on img "button" at bounding box center [768, 1399] width 41 height 41
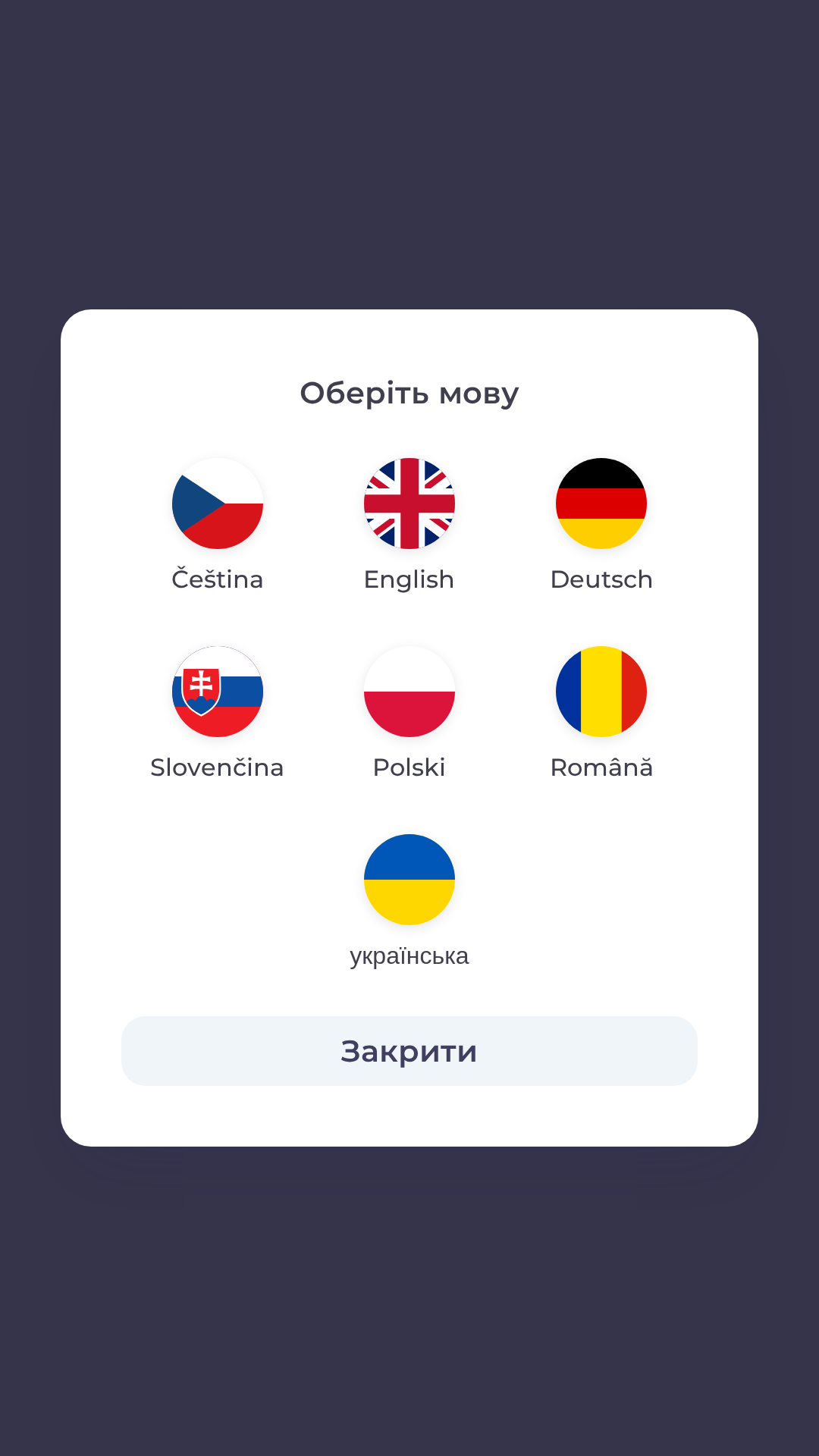
click at [220, 694] on img "button" at bounding box center [217, 691] width 91 height 91
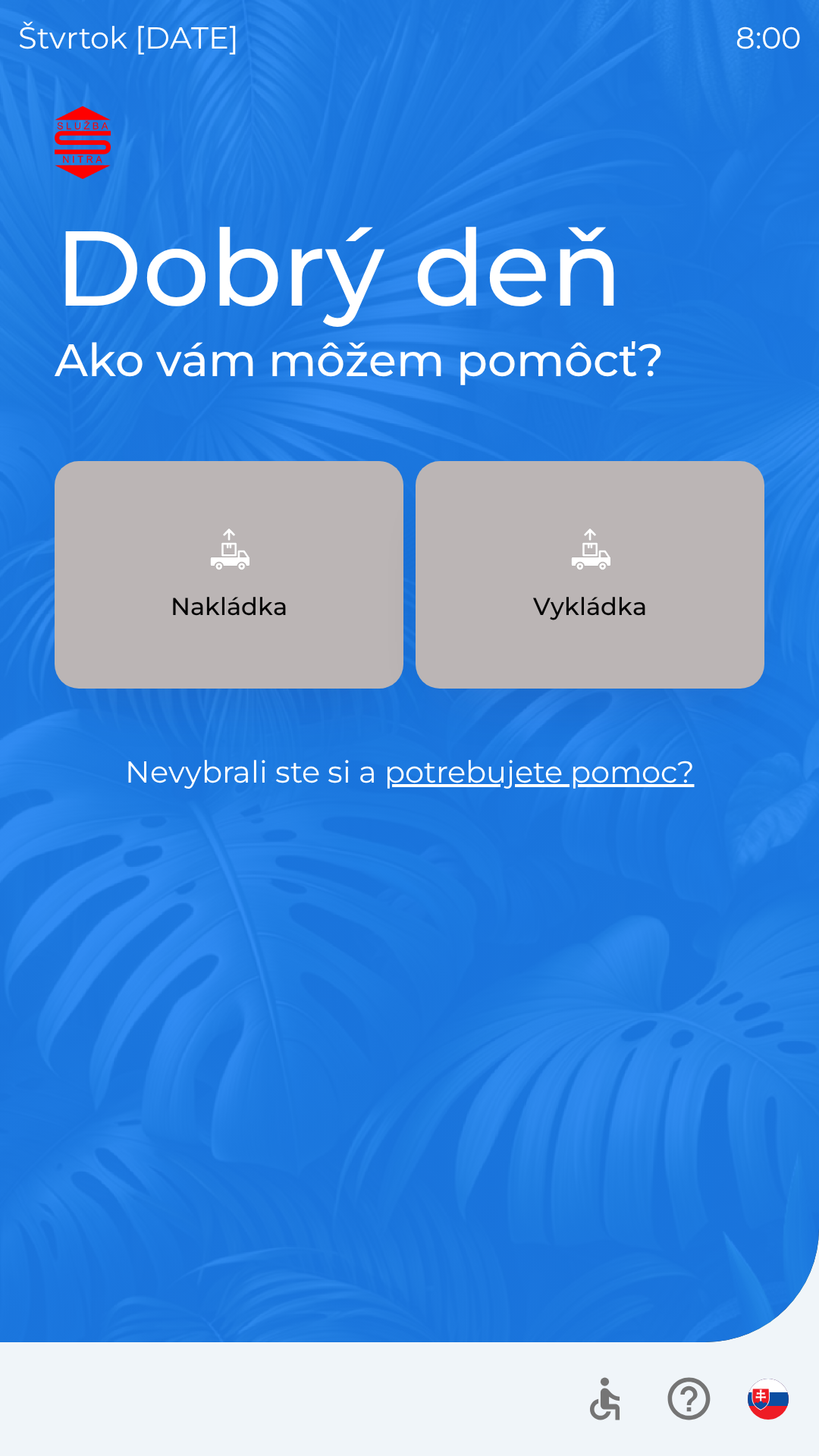
click at [567, 600] on p "Vykládka" at bounding box center [589, 606] width 113 height 36
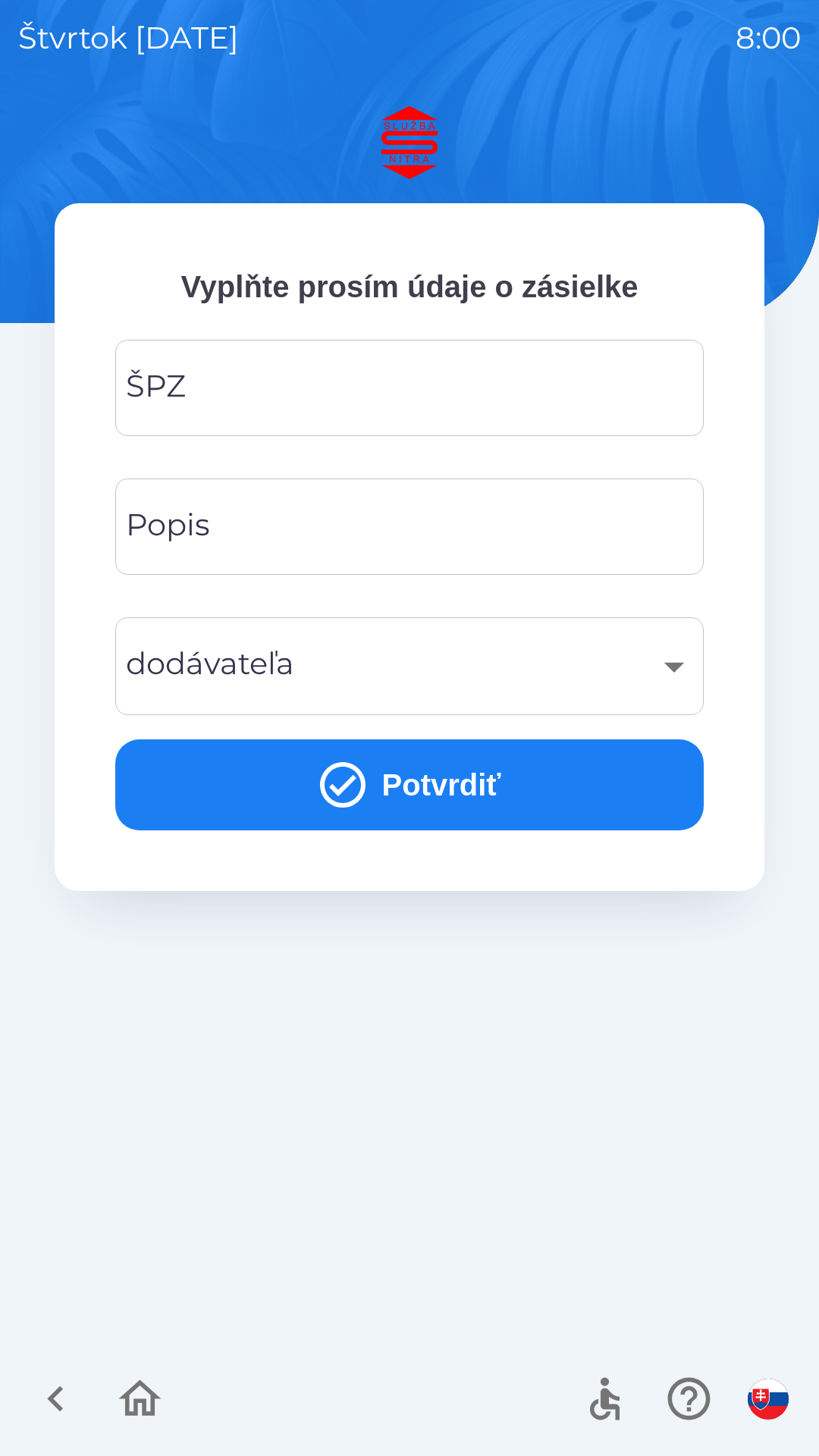
click at [267, 386] on input "ŠPZ" at bounding box center [409, 388] width 552 height 60
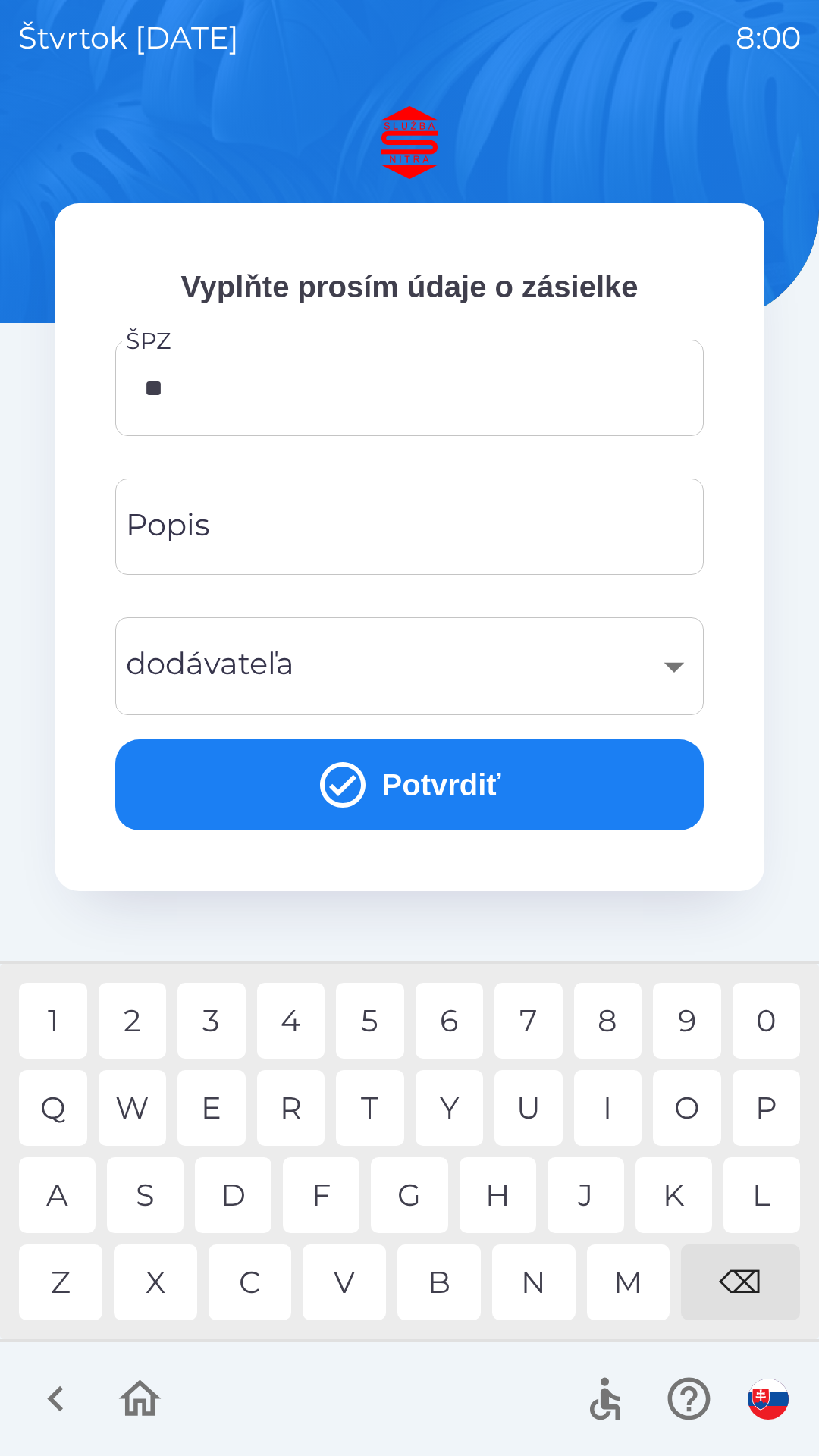
click at [287, 1114] on div "R" at bounding box center [291, 1108] width 68 height 76
click at [768, 1011] on div "0" at bounding box center [767, 1021] width 68 height 76
click at [284, 1017] on div "4" at bounding box center [291, 1021] width 68 height 76
click at [742, 1194] on div "L" at bounding box center [762, 1195] width 77 height 76
type input "*******"
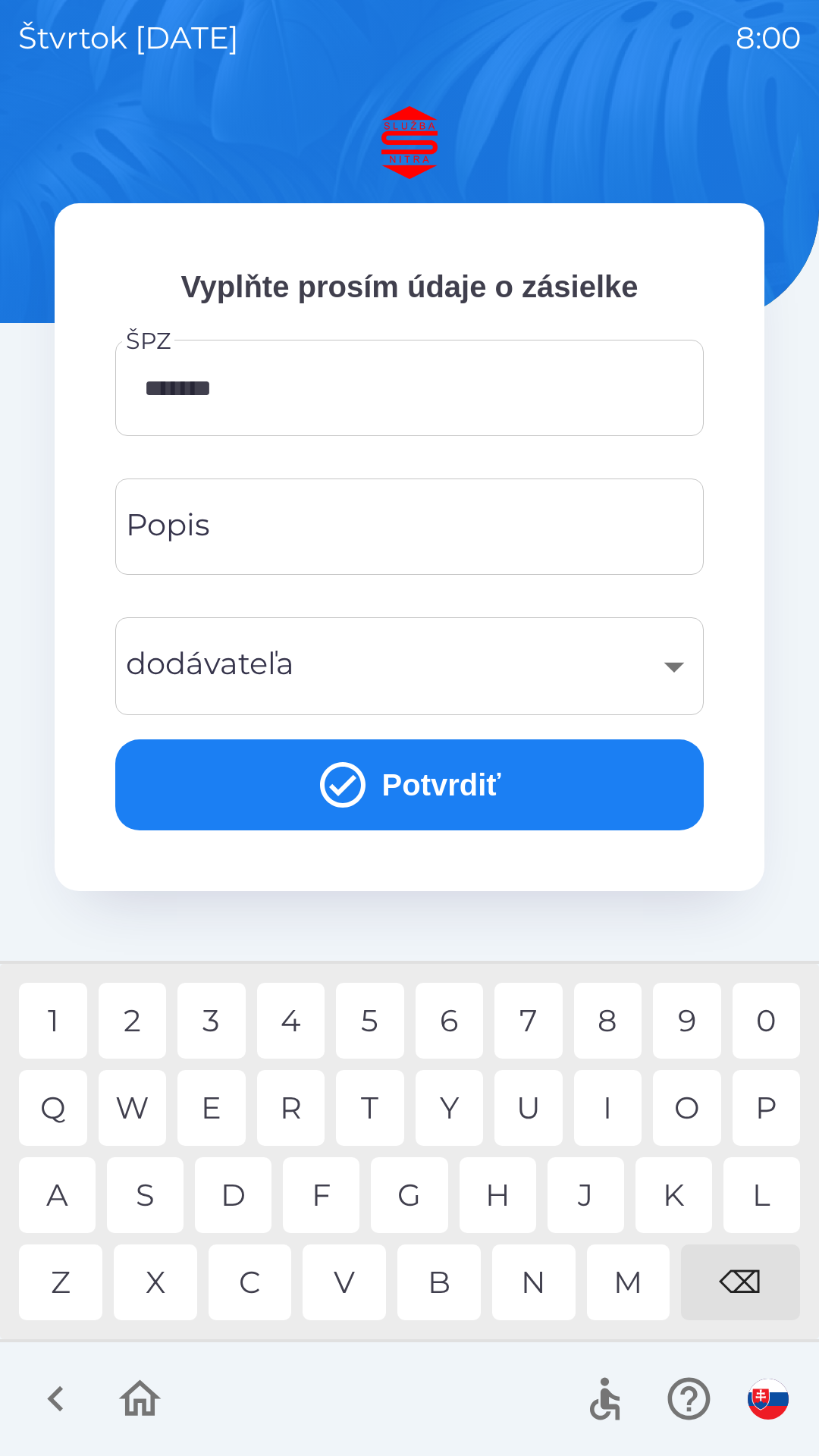
click at [228, 1203] on div "D" at bounding box center [233, 1195] width 77 height 76
click at [325, 791] on icon "submit" at bounding box center [343, 785] width 55 height 55
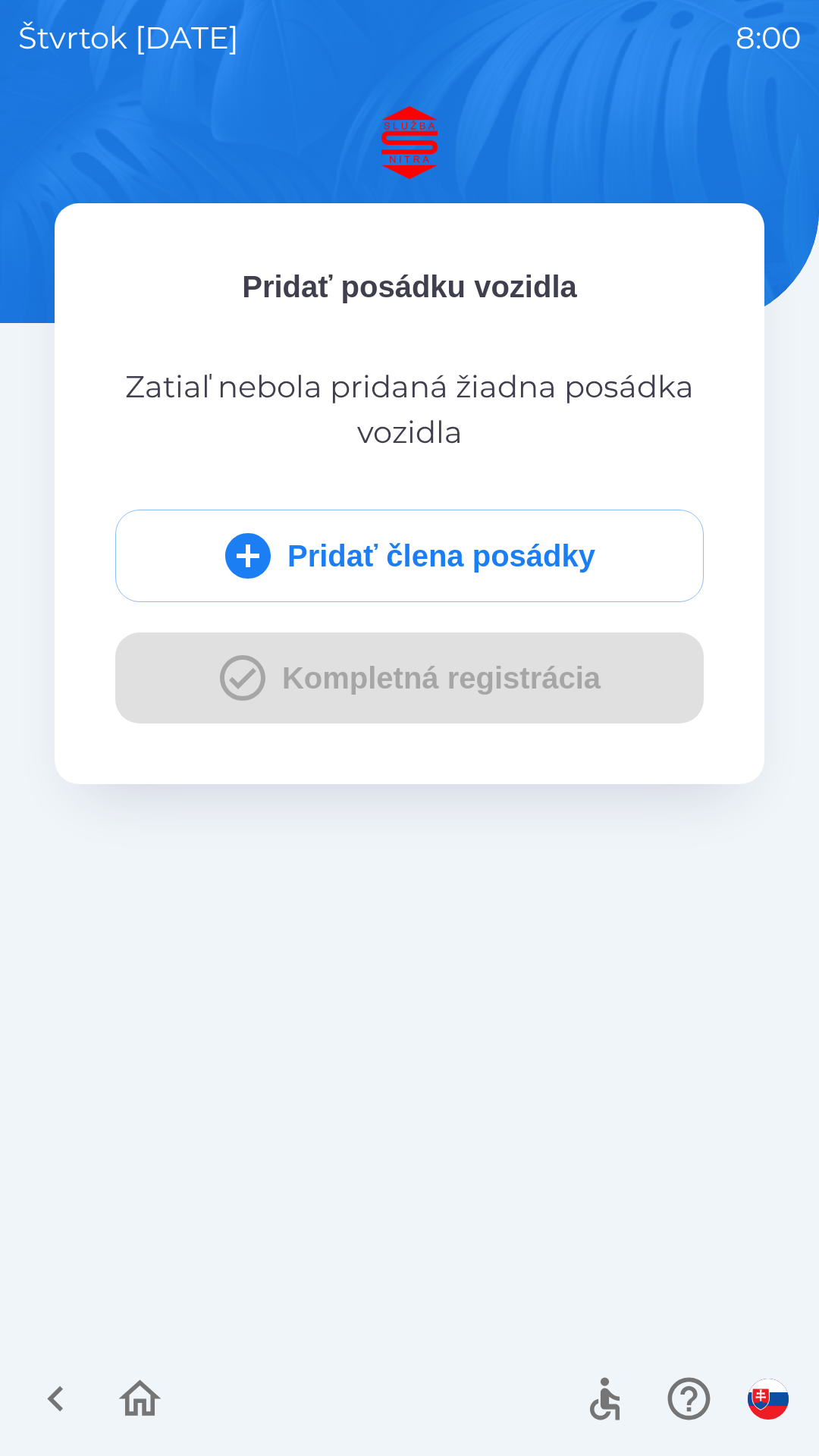
click at [374, 571] on button "Pridať člena posádky" at bounding box center [409, 556] width 588 height 93
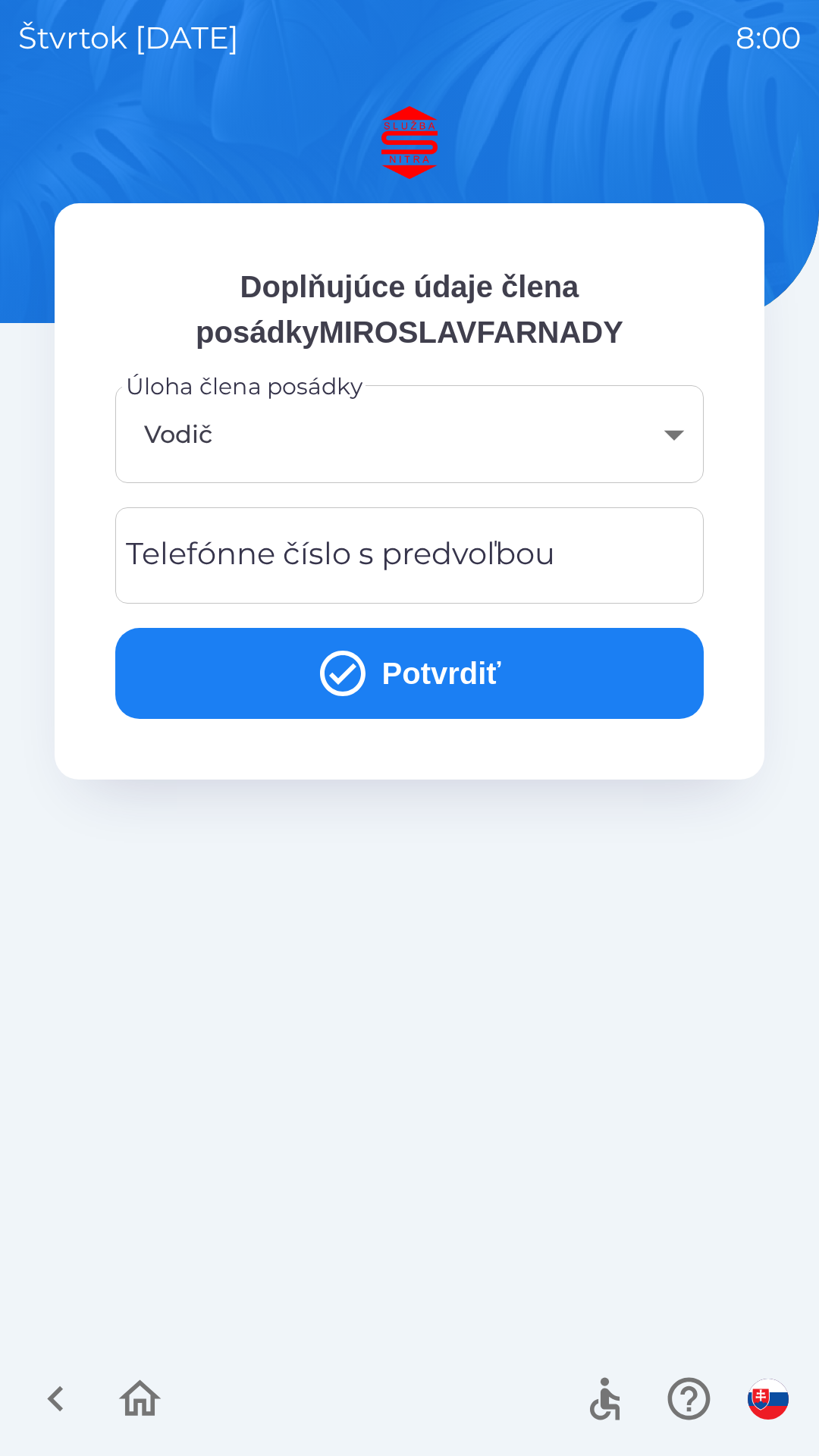
click at [358, 671] on icon "submit" at bounding box center [343, 673] width 45 height 45
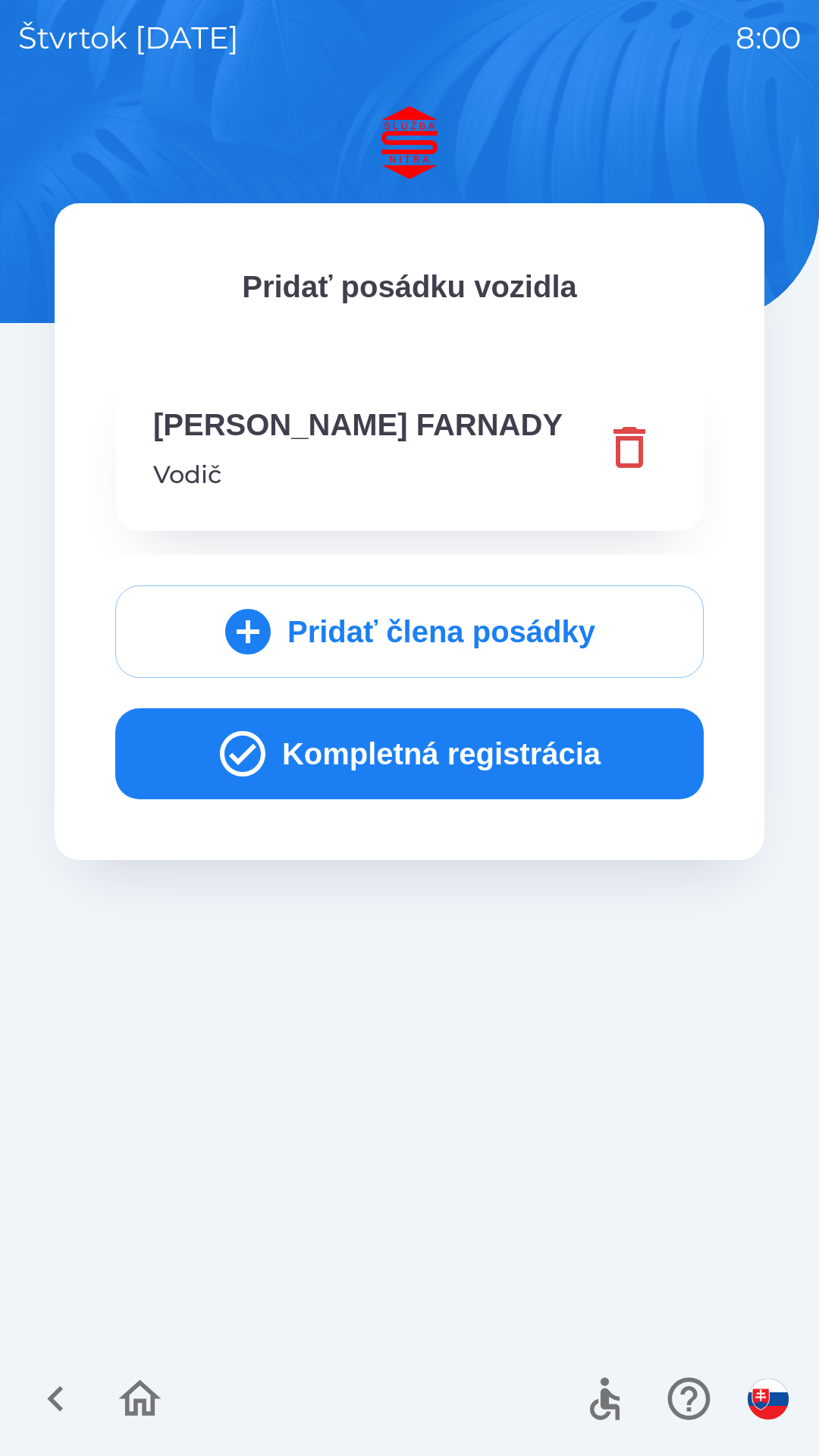
click at [383, 745] on button "Kompletná registrácia" at bounding box center [409, 753] width 588 height 91
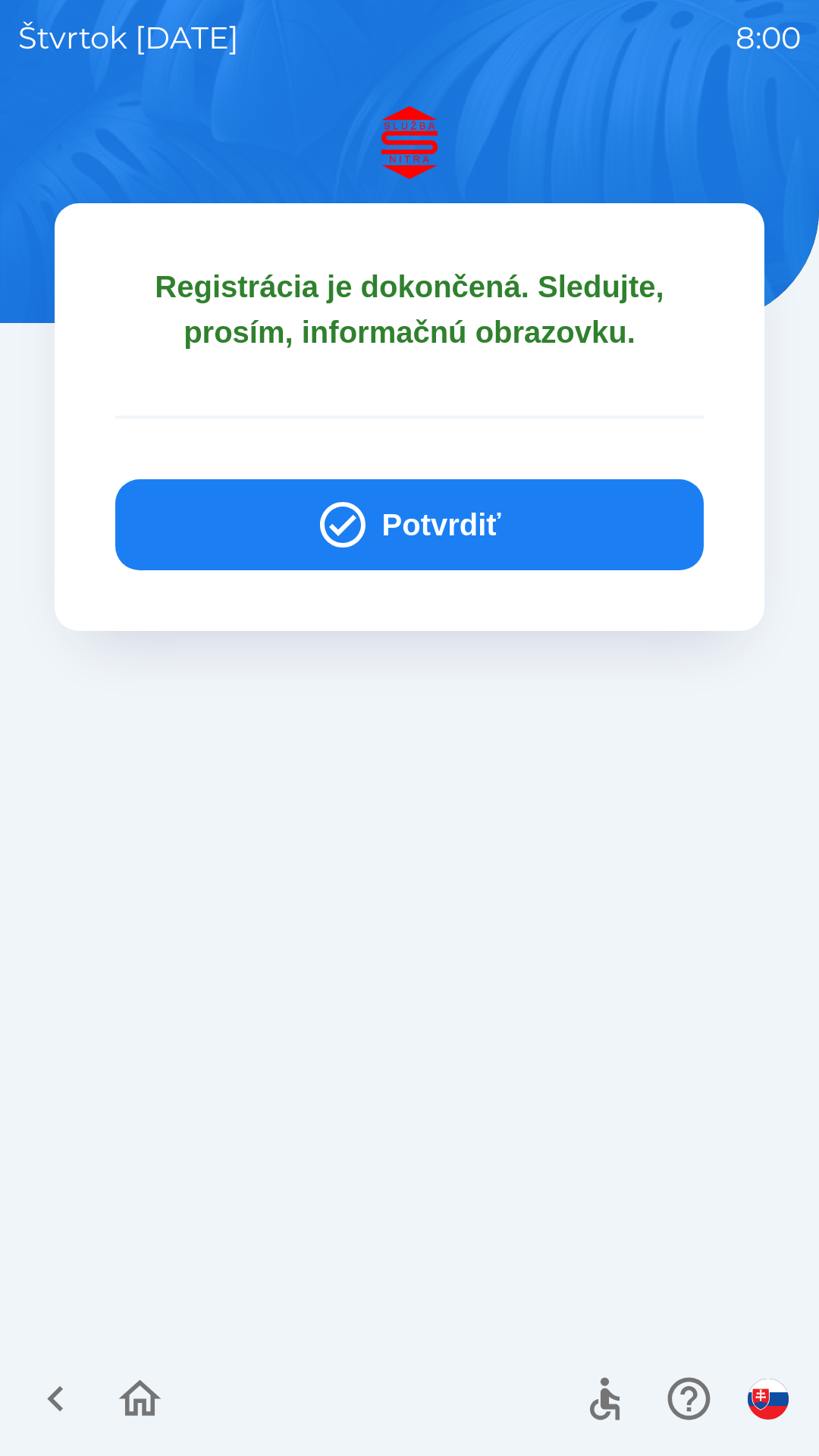
click at [384, 489] on button "Potvrdiť" at bounding box center [409, 525] width 588 height 91
